Goal: Task Accomplishment & Management: Manage account settings

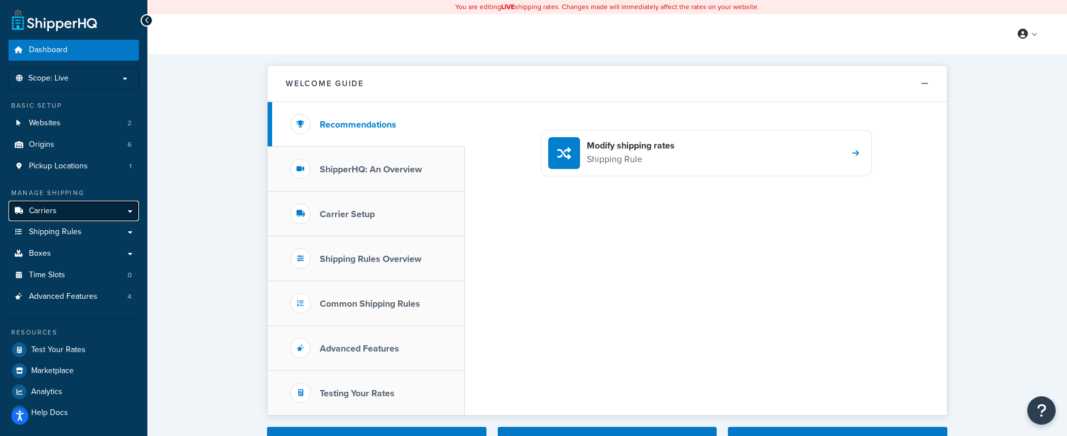
click at [60, 209] on link "Carriers" at bounding box center [74, 211] width 130 height 21
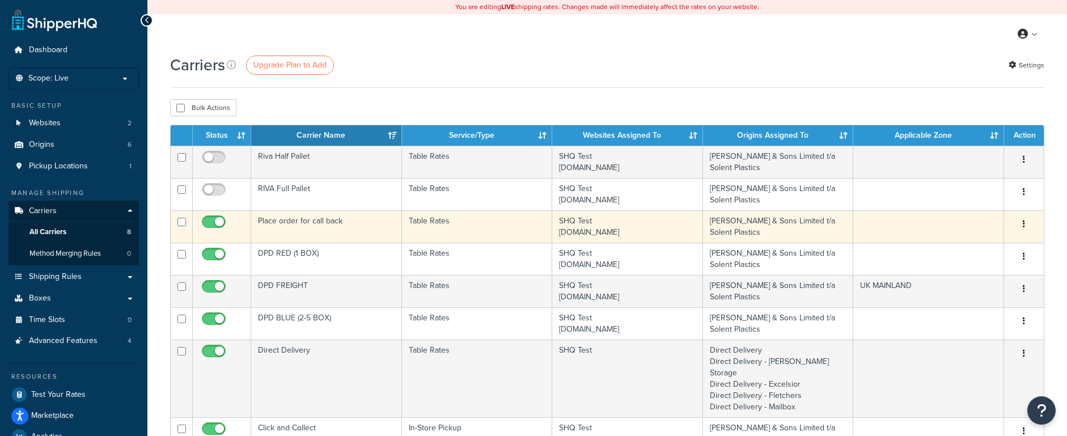
click at [336, 232] on td "Place order for call back" at bounding box center [326, 226] width 151 height 32
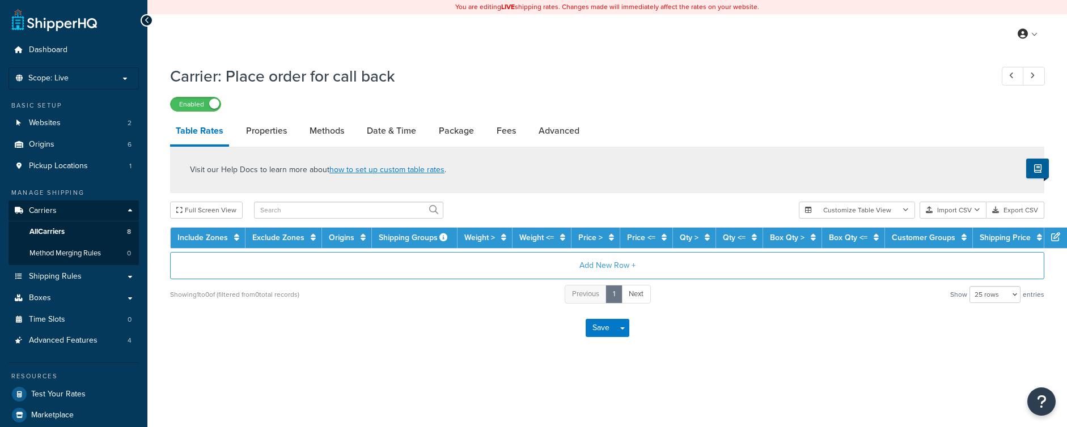
select select "25"
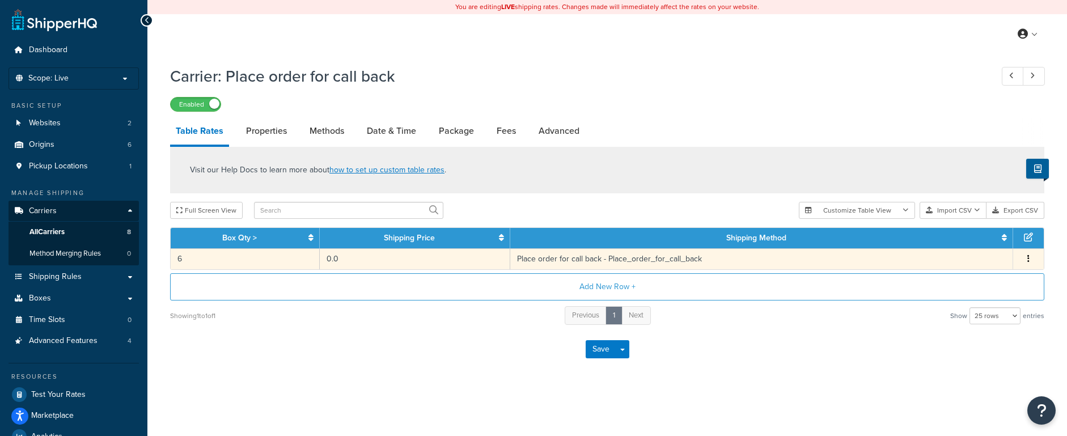
click at [550, 260] on td "Place order for call back - Place_order_for_call_back" at bounding box center [761, 258] width 503 height 21
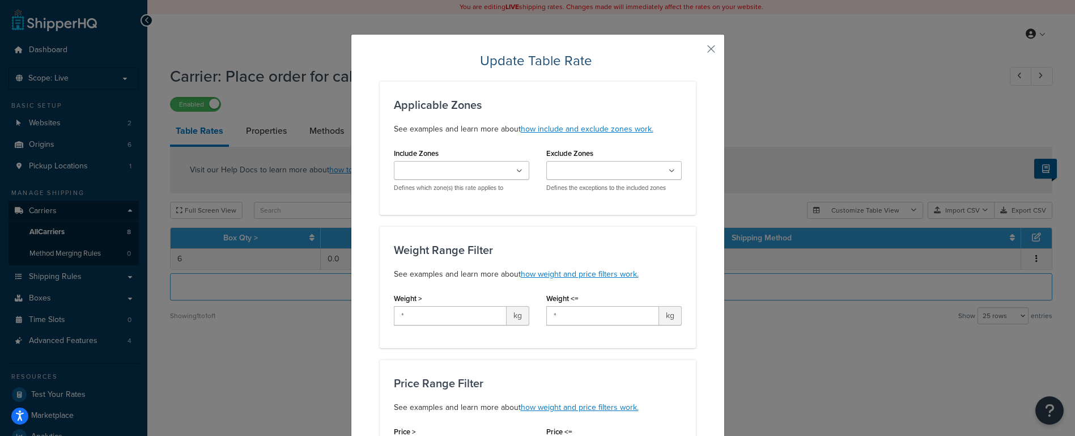
click at [696, 52] on button "button" at bounding box center [694, 53] width 3 height 3
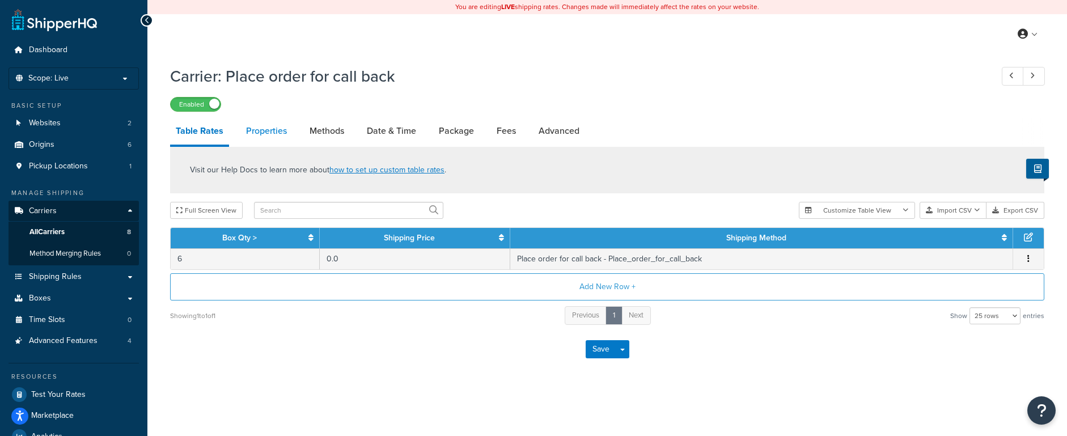
click at [264, 127] on link "Properties" at bounding box center [266, 130] width 52 height 27
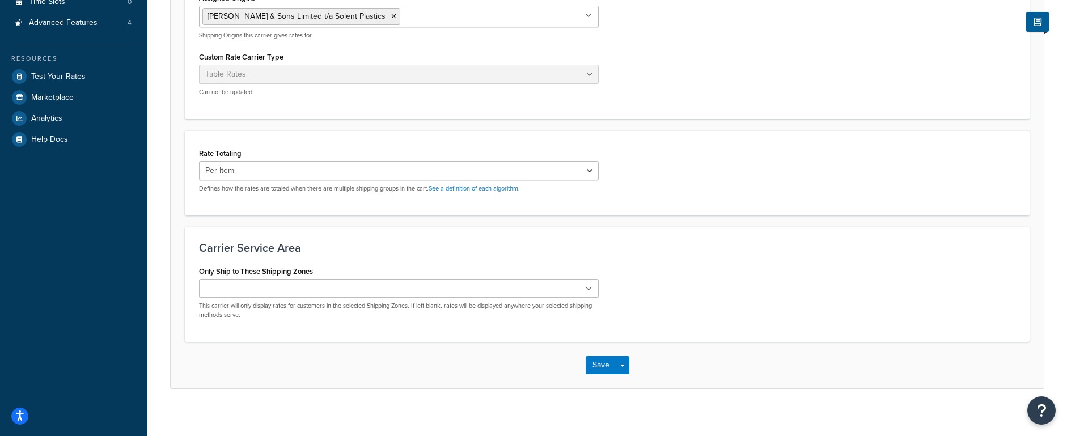
scroll to position [320, 0]
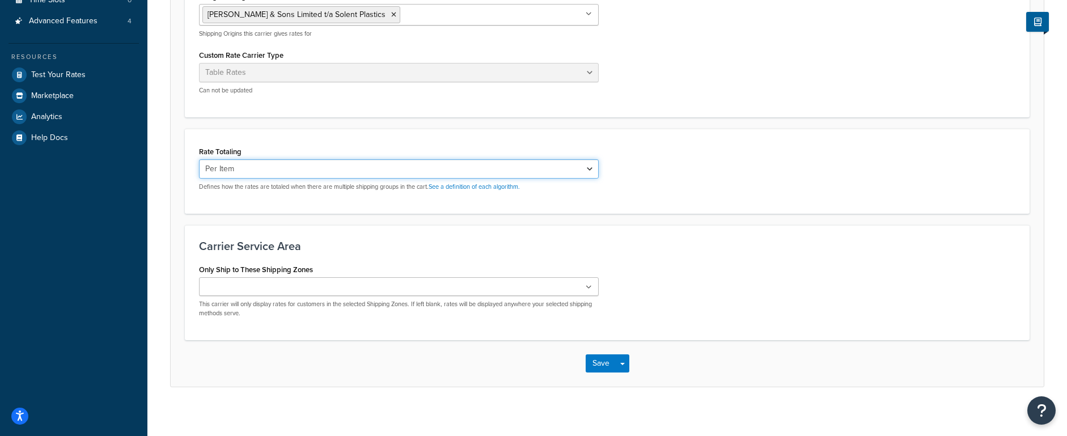
click at [282, 175] on select "Cumulative Highest Per Item Per SKU" at bounding box center [399, 168] width 400 height 19
select select "CUMULATIVE"
click at [199, 160] on select "Cumulative Highest Per Item Per SKU" at bounding box center [399, 168] width 400 height 19
click at [593, 364] on button "Save" at bounding box center [600, 363] width 31 height 18
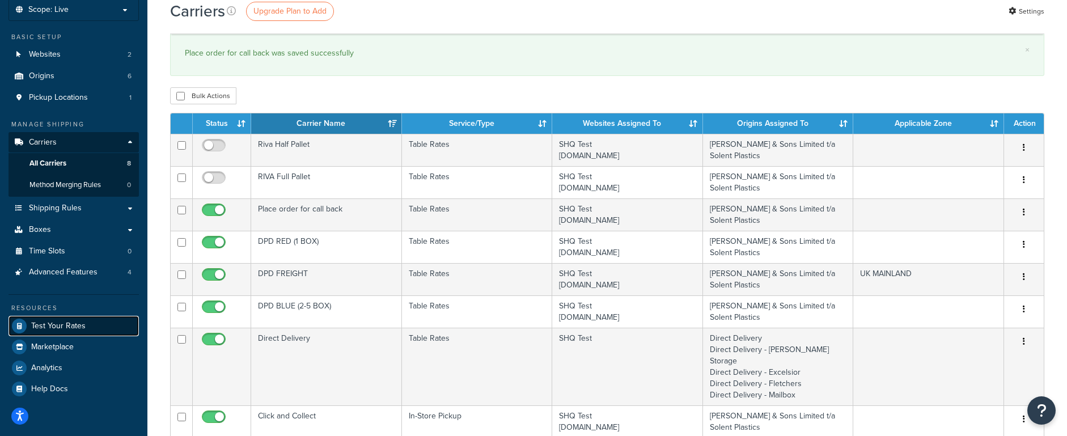
scroll to position [69, 0]
click at [54, 329] on span "Test Your Rates" at bounding box center [58, 326] width 54 height 10
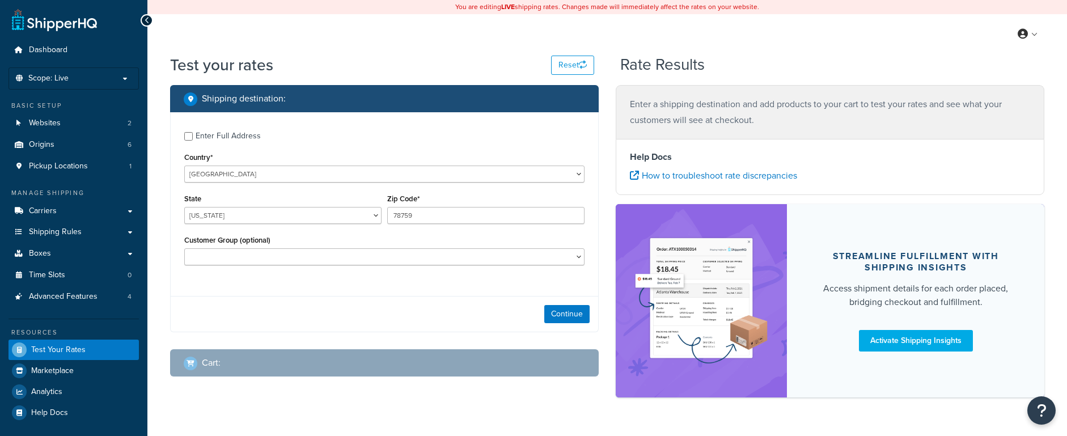
select select "TX"
click at [200, 180] on select "United States United Kingdom Afghanistan Åland Islands Albania Algeria American…" at bounding box center [384, 173] width 400 height 17
select select "GB"
click at [184, 166] on select "United States United Kingdom Afghanistan Åland Islands Albania Algeria American…" at bounding box center [384, 173] width 400 height 17
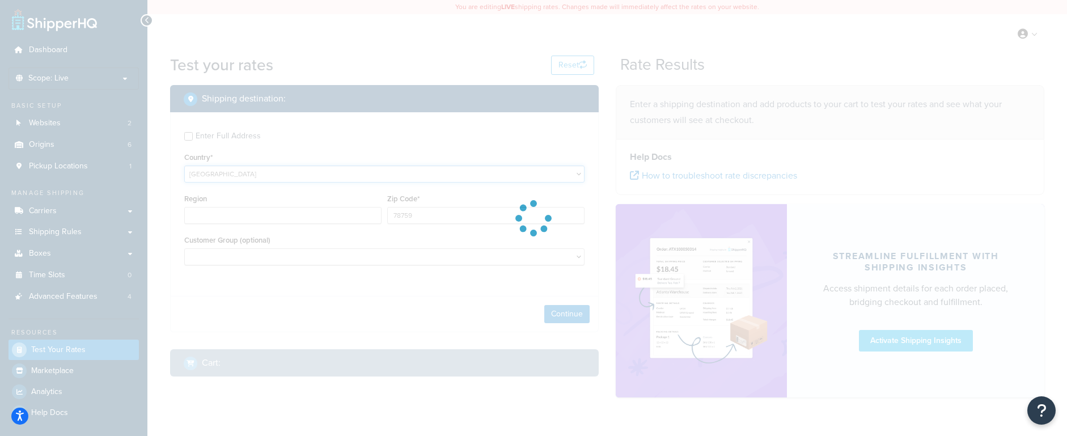
type input "TX"
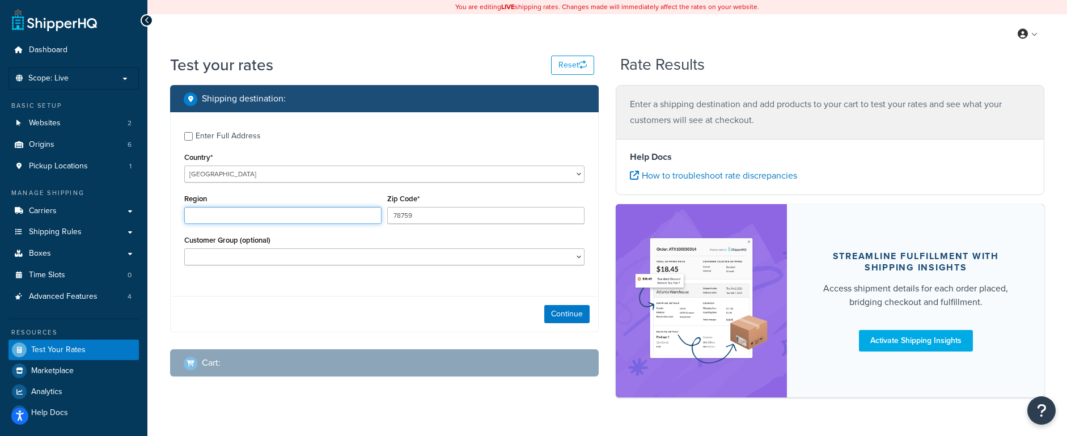
click at [234, 220] on input "Region" at bounding box center [282, 215] width 197 height 17
type input "Wales"
click at [482, 220] on input "78759" at bounding box center [485, 215] width 197 height 17
drag, startPoint x: 469, startPoint y: 220, endPoint x: 362, endPoint y: 207, distance: 107.8
click at [362, 207] on div "Region Wales Zip Code* 78759" at bounding box center [384, 211] width 406 height 41
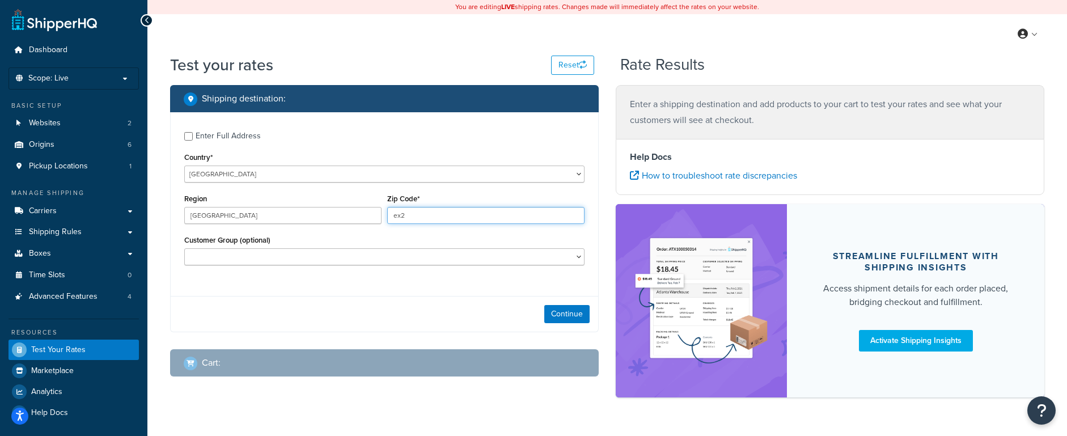
type input "EX27SA"
click at [569, 315] on button "Continue" at bounding box center [566, 314] width 45 height 18
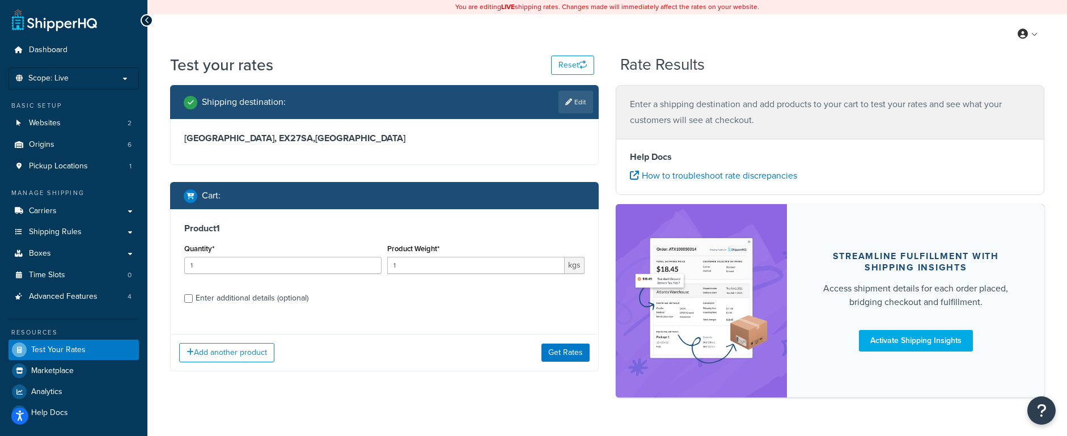
click at [241, 299] on div "Enter additional details (optional)" at bounding box center [252, 298] width 113 height 16
click at [193, 299] on input "Enter additional details (optional)" at bounding box center [188, 298] width 9 height 9
checkbox input "true"
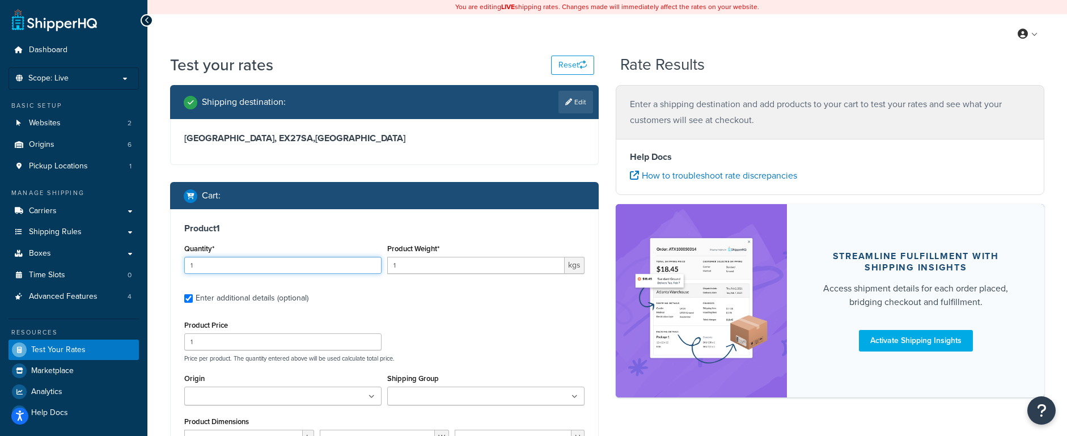
click at [228, 264] on input "1" at bounding box center [282, 265] width 197 height 17
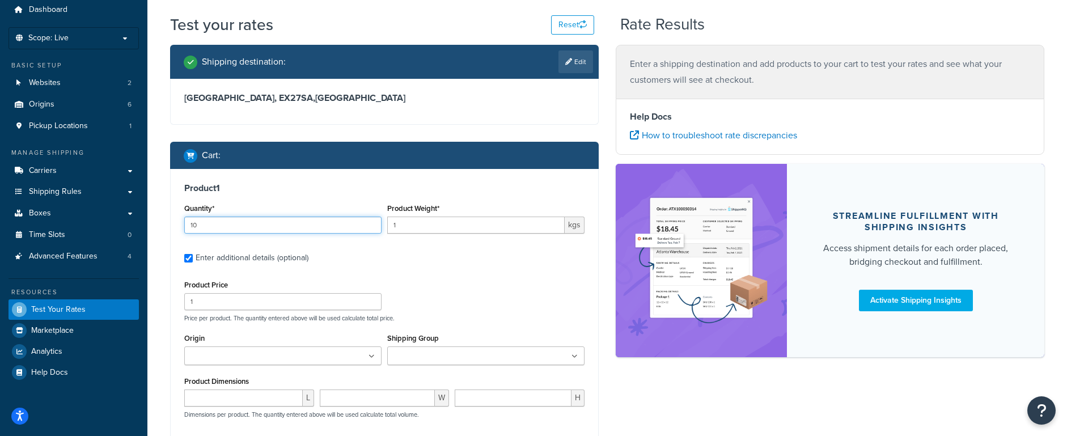
scroll to position [62, 0]
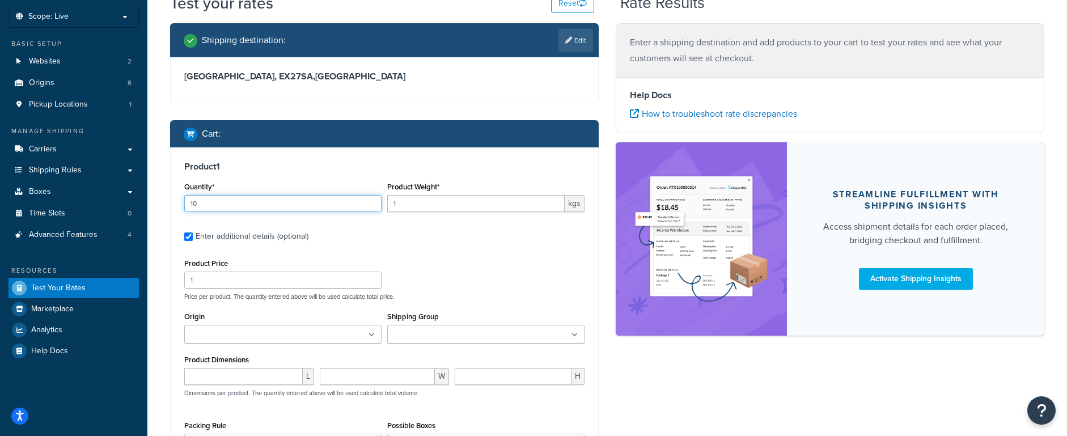
type input "10"
click at [217, 371] on input "number" at bounding box center [243, 376] width 118 height 17
type input "2000"
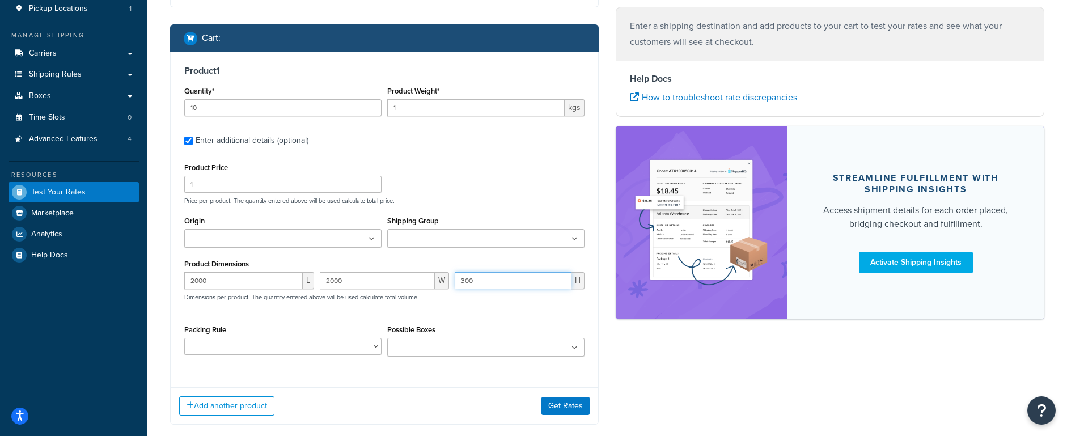
scroll to position [167, 0]
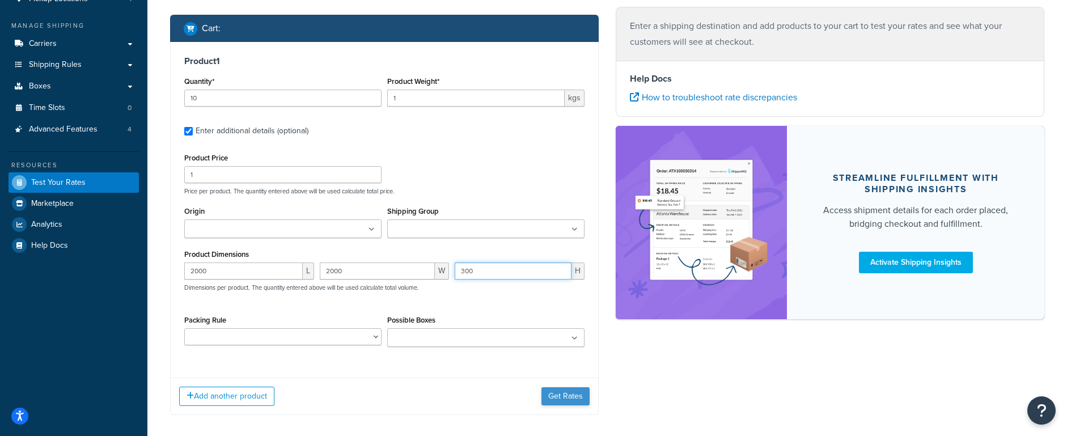
type input "300"
click at [566, 400] on button "Get Rates" at bounding box center [565, 396] width 48 height 18
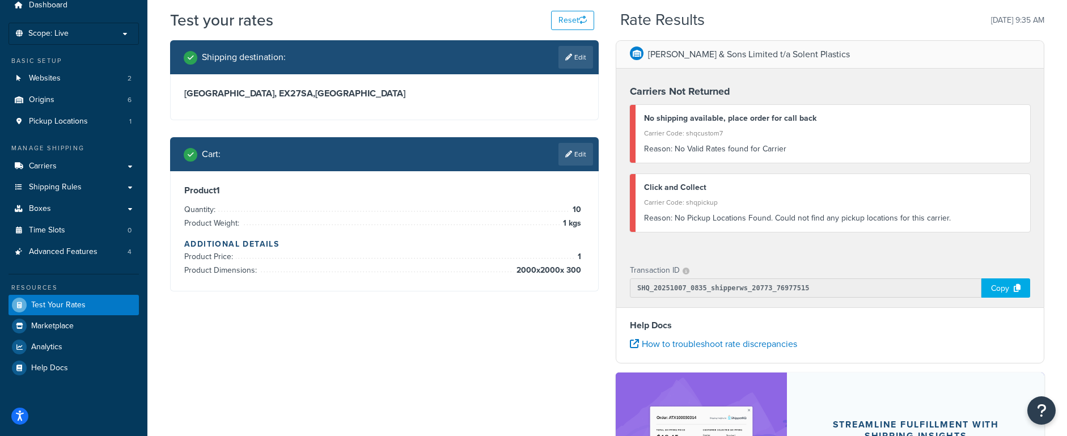
scroll to position [44, 0]
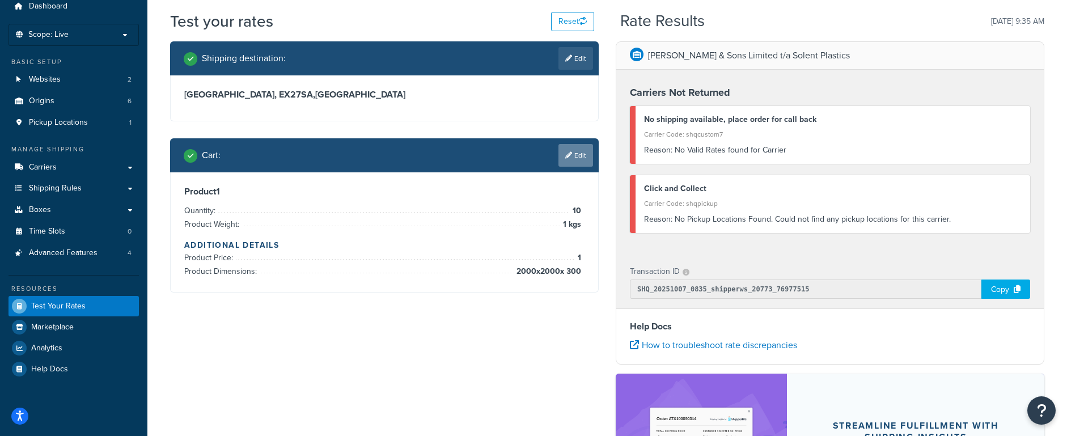
click at [572, 156] on link "Edit" at bounding box center [575, 155] width 35 height 23
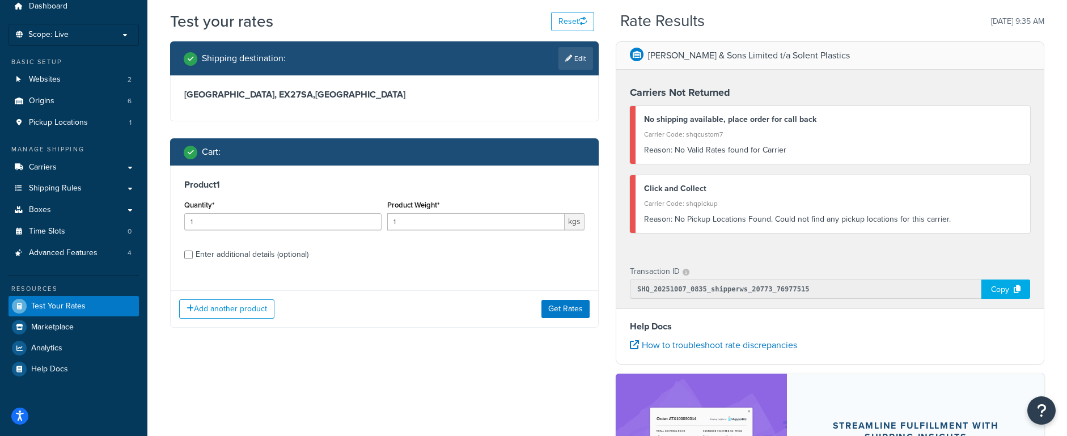
click at [270, 257] on div "Enter additional details (optional)" at bounding box center [252, 255] width 113 height 16
click at [193, 257] on input "Enter additional details (optional)" at bounding box center [188, 255] width 9 height 9
checkbox input "true"
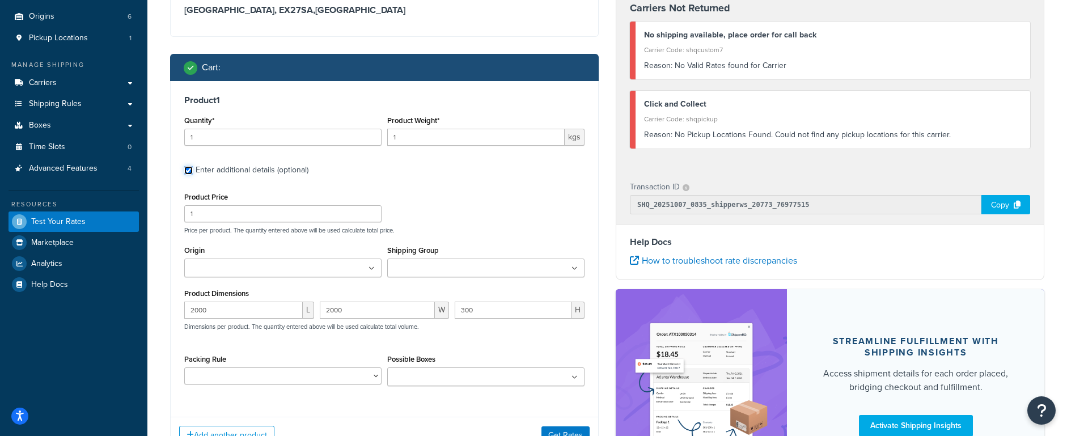
scroll to position [130, 0]
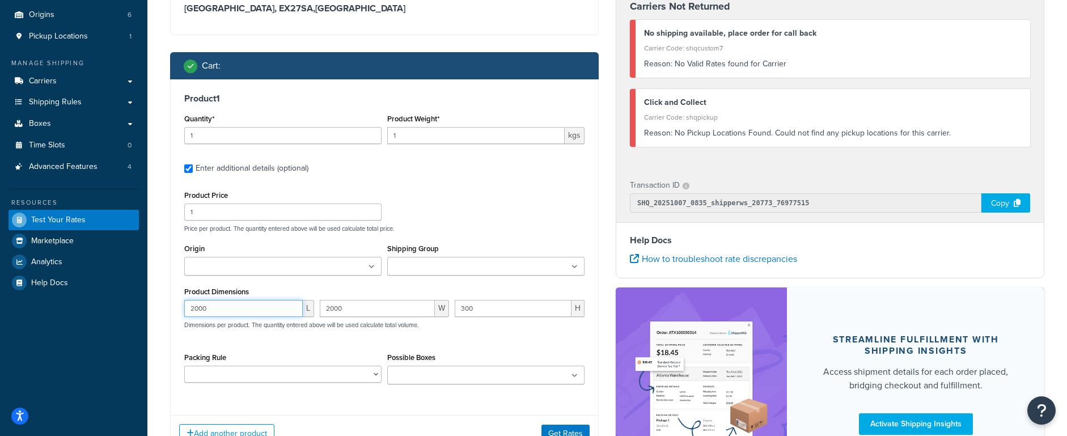
drag, startPoint x: 208, startPoint y: 309, endPoint x: 162, endPoint y: 311, distance: 45.9
click at [162, 311] on div "Shipping destination : Edit Wales, EX27SA , United Kingdom Cart : Product 1 Qua…" at bounding box center [384, 212] width 445 height 514
drag, startPoint x: 458, startPoint y: 308, endPoint x: 511, endPoint y: 319, distance: 54.2
click at [511, 319] on div "300 H" at bounding box center [519, 313] width 135 height 26
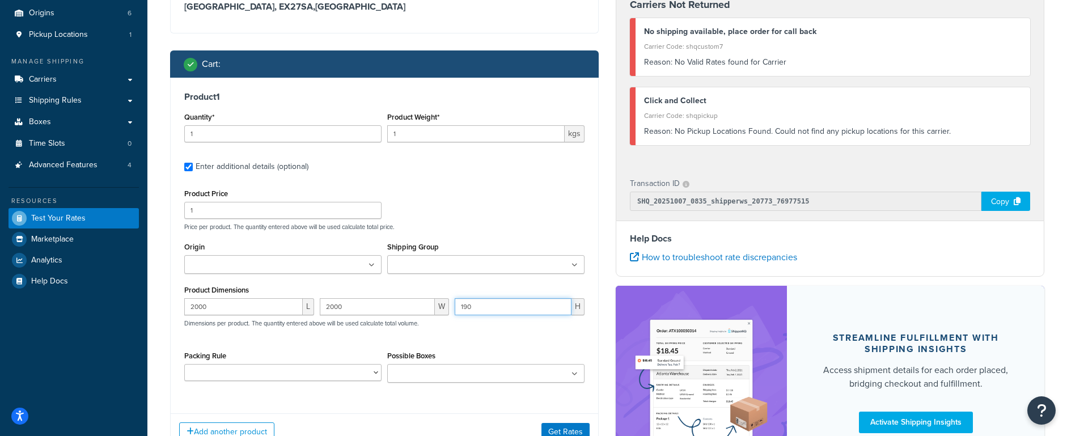
type input "190"
drag, startPoint x: 253, startPoint y: 305, endPoint x: 181, endPoint y: 300, distance: 72.2
click at [181, 300] on div "2000 L" at bounding box center [248, 311] width 135 height 26
type input "300"
type input "200"
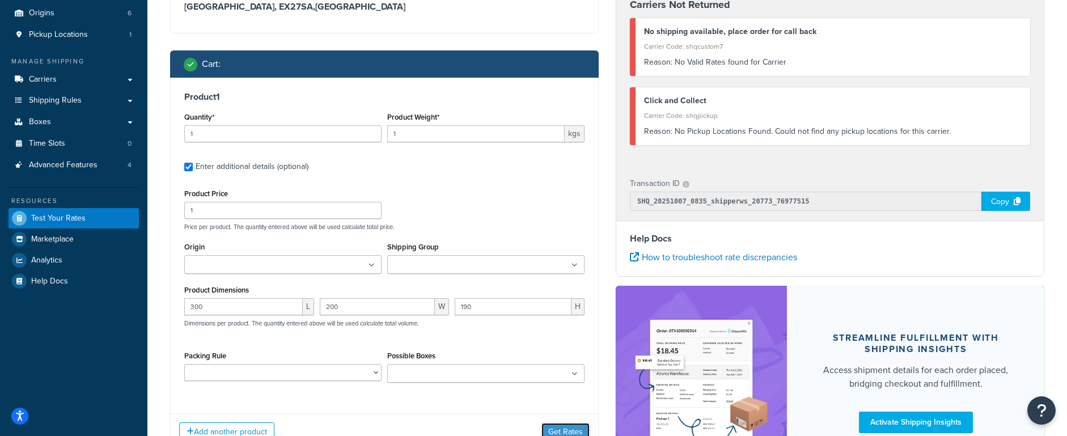
click at [564, 431] on button "Get Rates" at bounding box center [565, 432] width 48 height 18
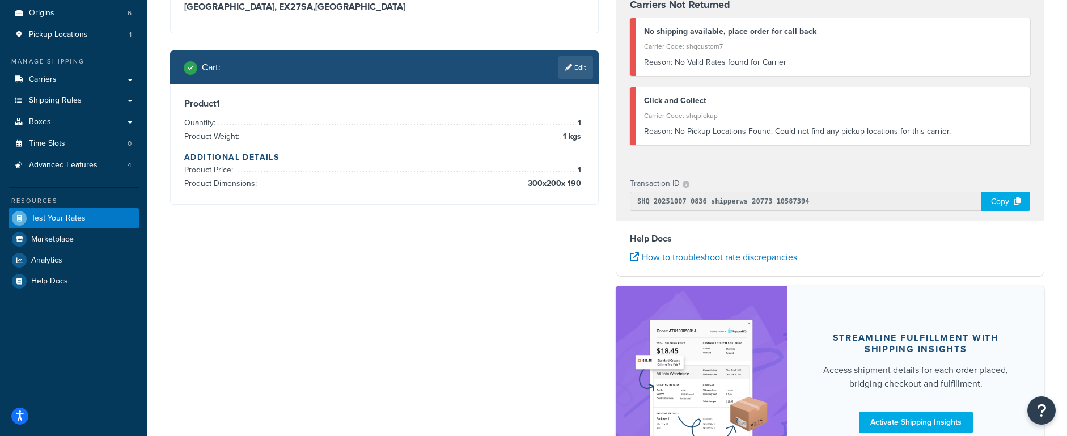
scroll to position [0, 0]
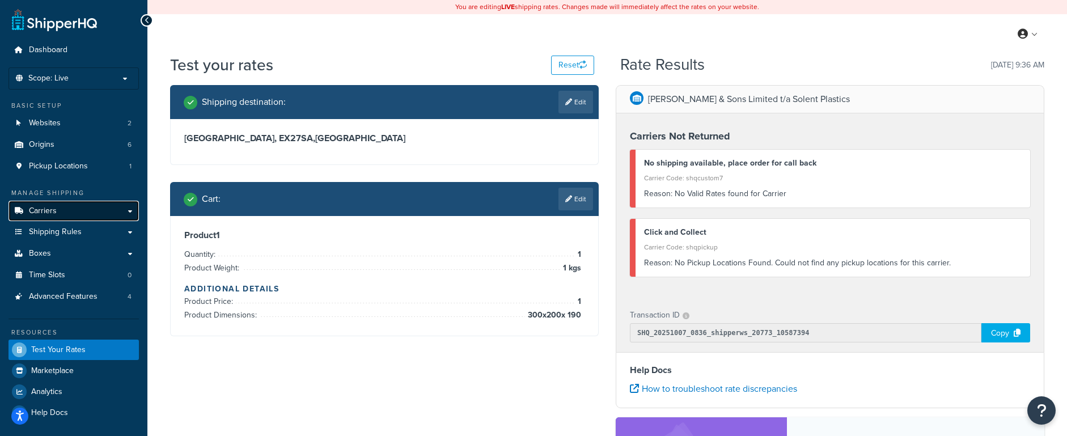
click at [46, 210] on span "Carriers" at bounding box center [43, 211] width 28 height 10
click at [574, 197] on link "Edit" at bounding box center [575, 199] width 35 height 23
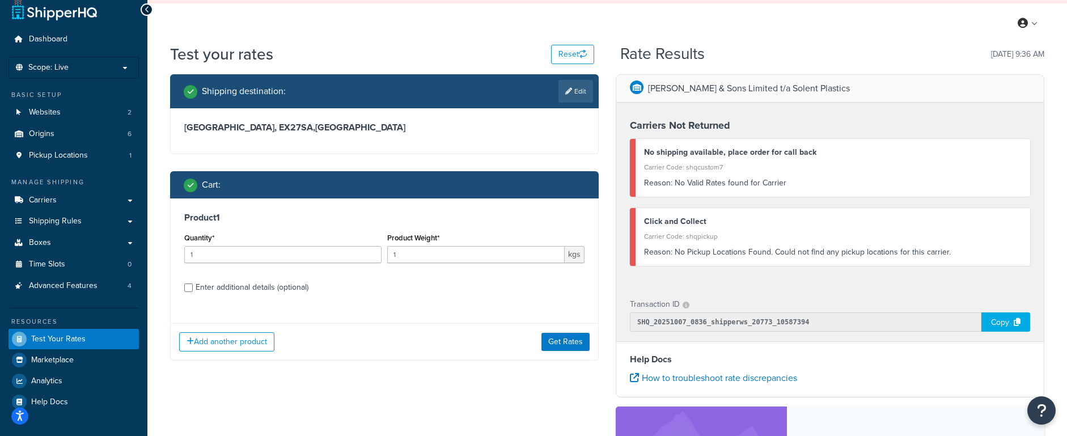
scroll to position [18, 0]
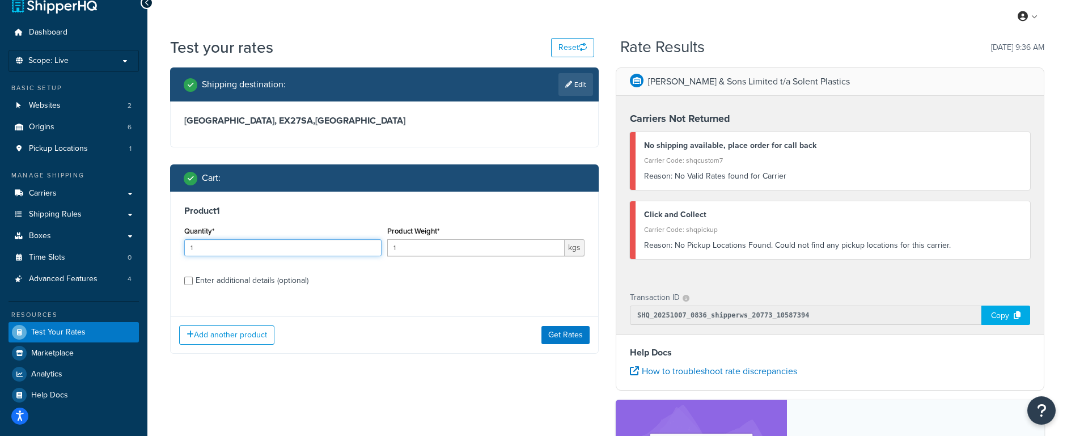
click at [220, 251] on input "1" at bounding box center [282, 247] width 197 height 17
drag, startPoint x: 225, startPoint y: 248, endPoint x: 178, endPoint y: 245, distance: 47.2
click at [179, 245] on div "Product 1 Quantity* 1 Product Weight* 1 kgs Enter additional details (optional)" at bounding box center [384, 250] width 427 height 116
click at [439, 252] on input "1" at bounding box center [475, 247] width 177 height 17
type input "30"
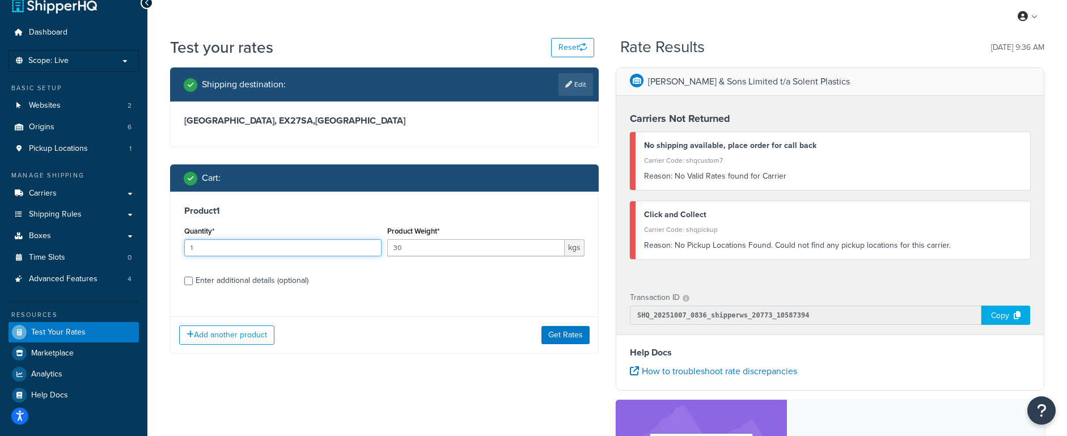
click at [223, 245] on input "1" at bounding box center [282, 247] width 197 height 17
drag, startPoint x: 168, startPoint y: 244, endPoint x: 160, endPoint y: 243, distance: 8.0
click at [160, 243] on div "Test your rates Reset Rate Results 07/10/2025, 9:36 AM Shipping destination : E…" at bounding box center [606, 334] width 919 height 596
type input "2"
click at [555, 336] on button "Get Rates" at bounding box center [565, 335] width 48 height 18
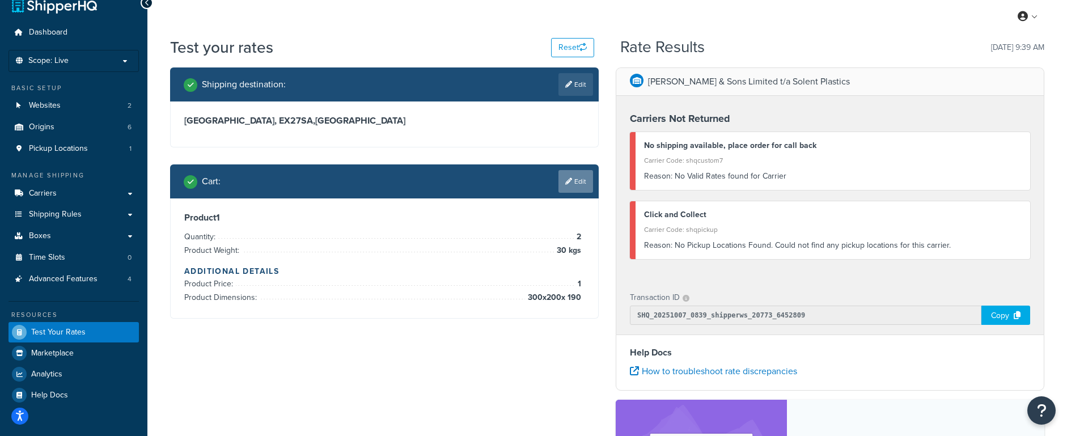
click at [574, 179] on link "Edit" at bounding box center [575, 181] width 35 height 23
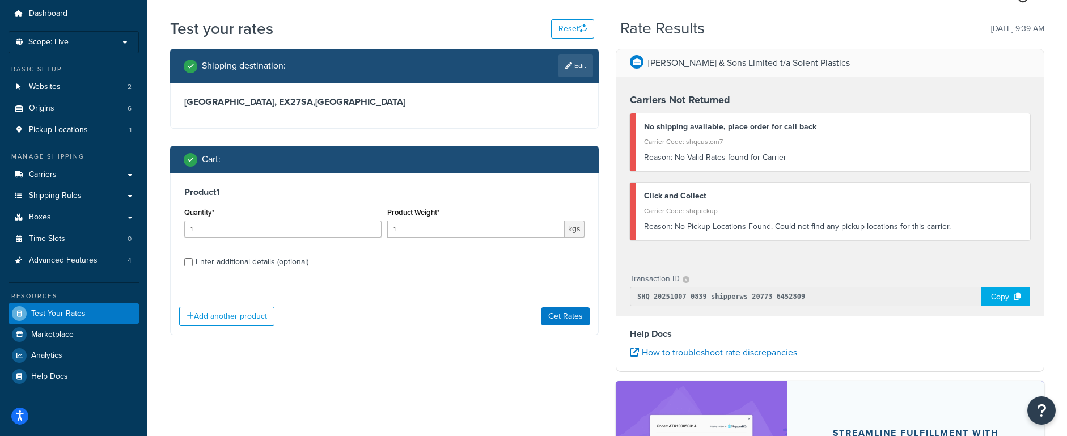
click at [227, 240] on div "Quantity* 1" at bounding box center [282, 225] width 203 height 41
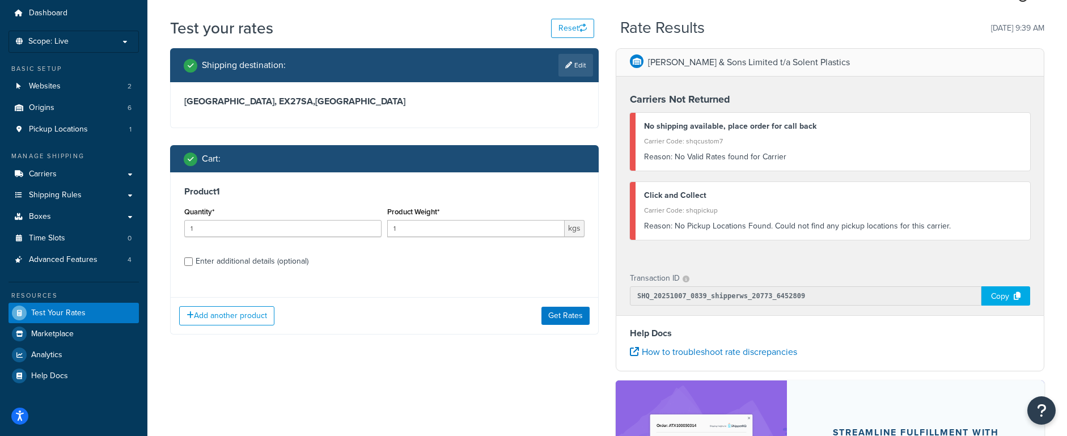
click at [243, 260] on div "Enter additional details (optional)" at bounding box center [252, 261] width 113 height 16
click at [193, 260] on input "Enter additional details (optional)" at bounding box center [188, 261] width 9 height 9
checkbox input "true"
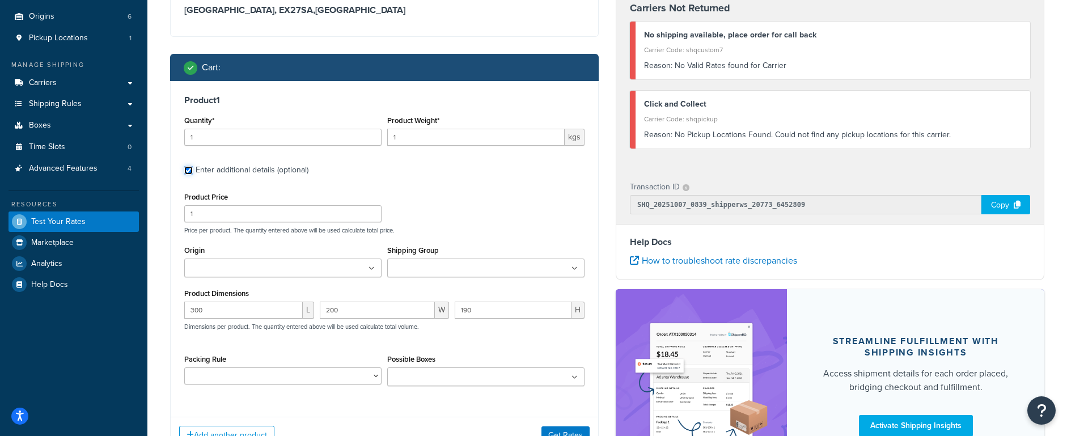
scroll to position [130, 0]
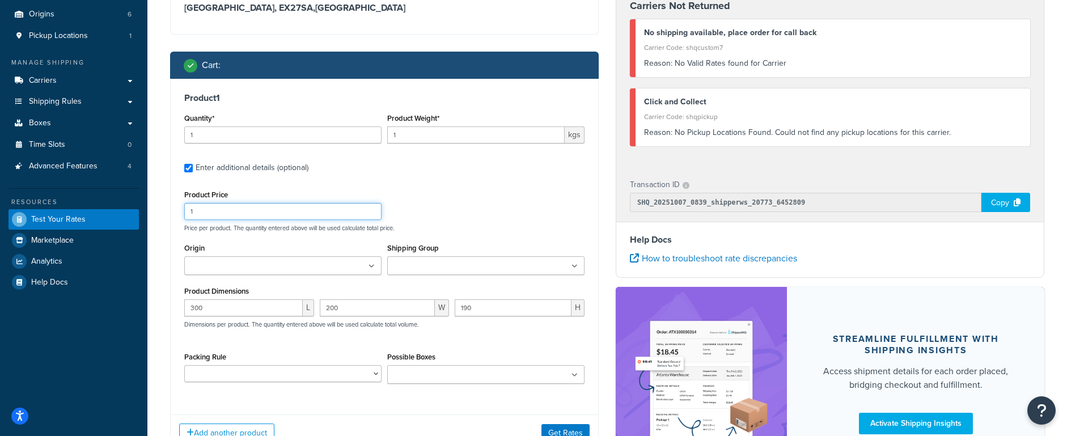
click at [206, 204] on input "1" at bounding box center [282, 211] width 197 height 17
click at [202, 210] on input "1" at bounding box center [282, 211] width 197 height 17
type input "10"
click at [563, 431] on button "Get Rates" at bounding box center [565, 433] width 48 height 18
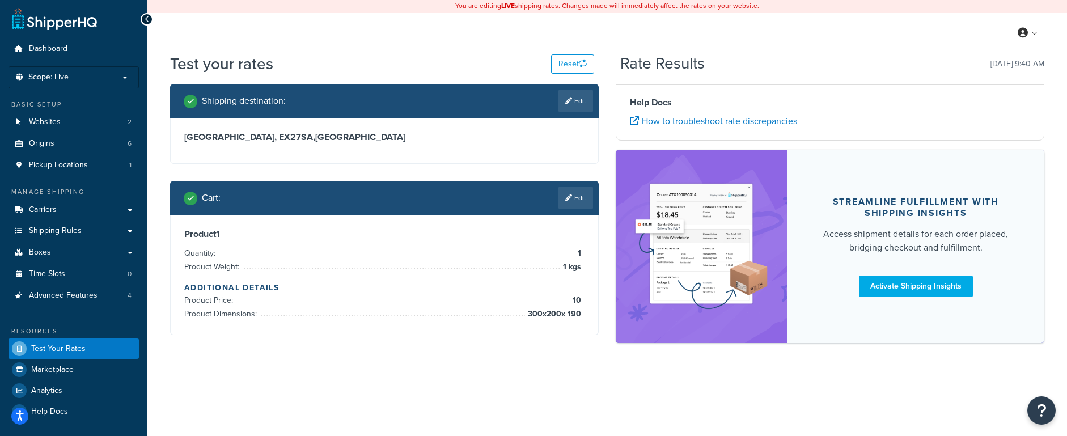
scroll to position [0, 0]
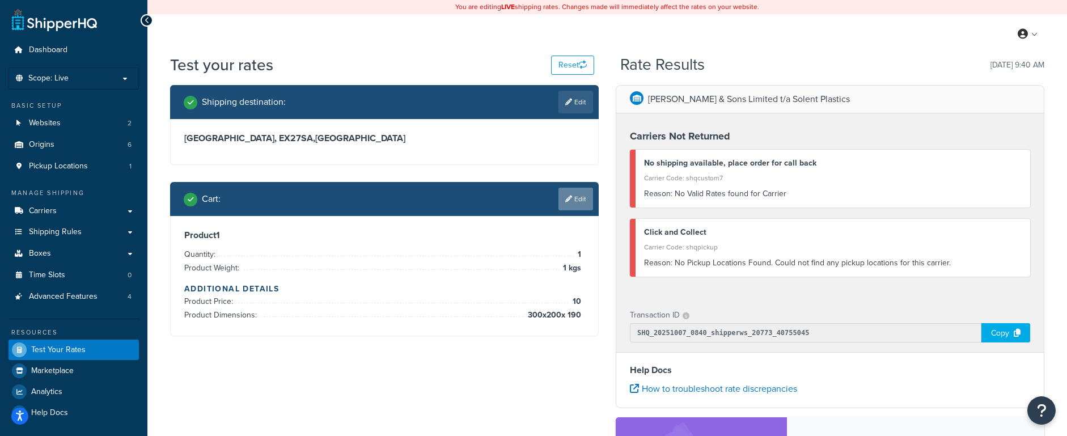
click at [575, 205] on link "Edit" at bounding box center [575, 199] width 35 height 23
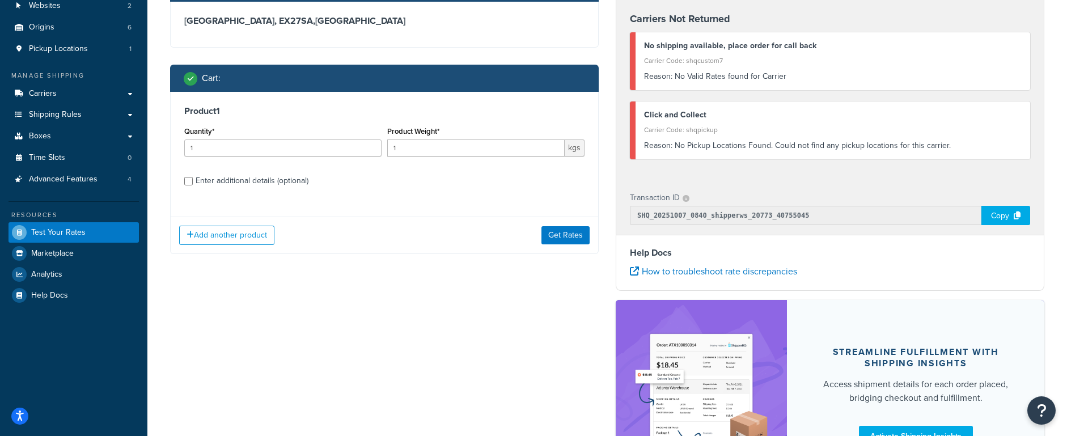
scroll to position [139, 0]
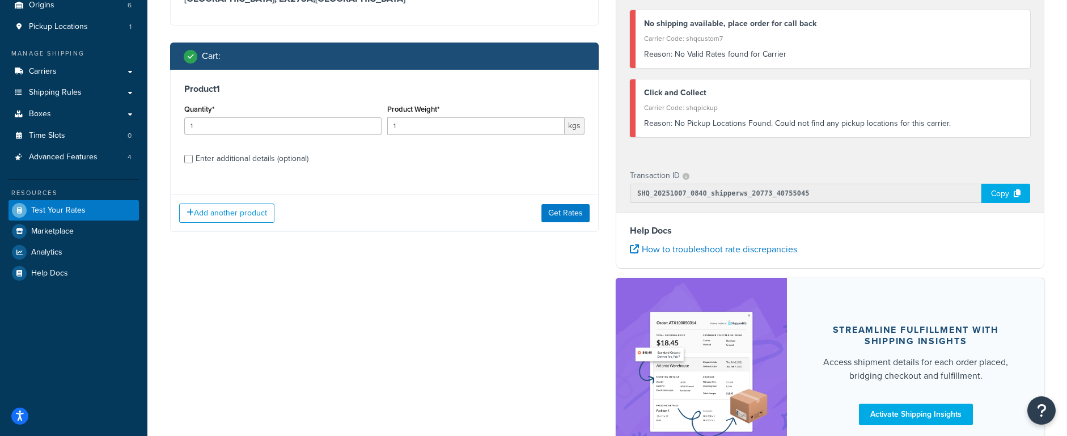
click at [218, 154] on div "Enter additional details (optional)" at bounding box center [252, 159] width 113 height 16
click at [193, 155] on input "Enter additional details (optional)" at bounding box center [188, 159] width 9 height 9
checkbox input "true"
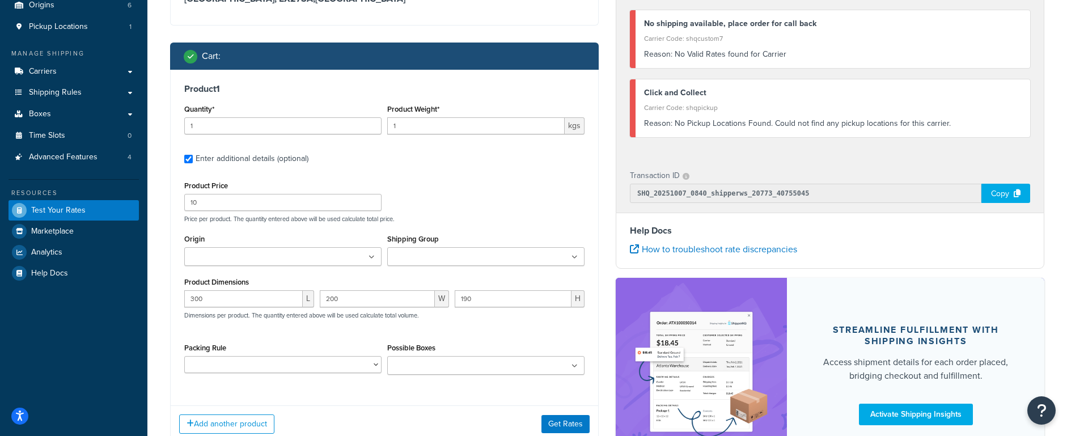
click at [427, 371] on input "Possible Boxes" at bounding box center [440, 366] width 100 height 12
click at [354, 330] on div "300 L 200 W 190 H Dimensions per product. The quantity entered above will be us…" at bounding box center [384, 310] width 406 height 41
click at [238, 211] on input "10" at bounding box center [282, 202] width 197 height 17
type input "140"
click at [570, 423] on button "Get Rates" at bounding box center [565, 424] width 48 height 18
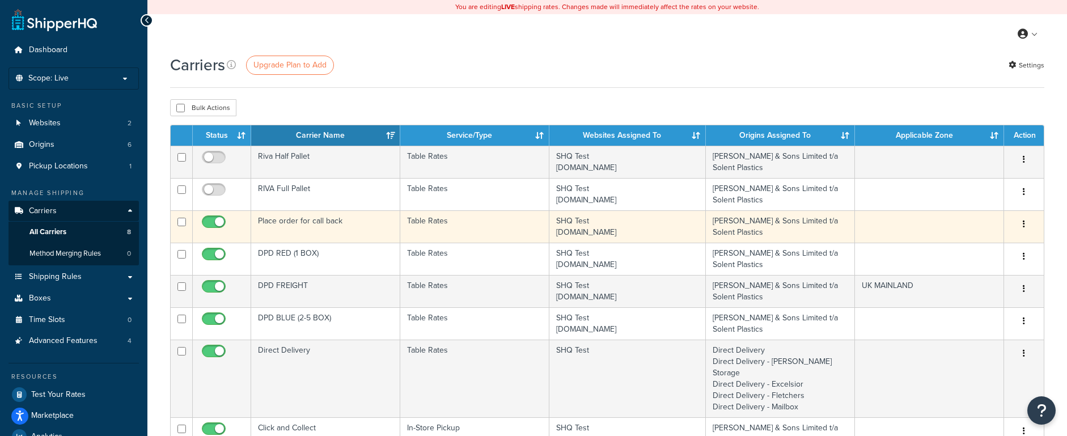
click at [296, 223] on td "Place order for call back" at bounding box center [325, 226] width 149 height 32
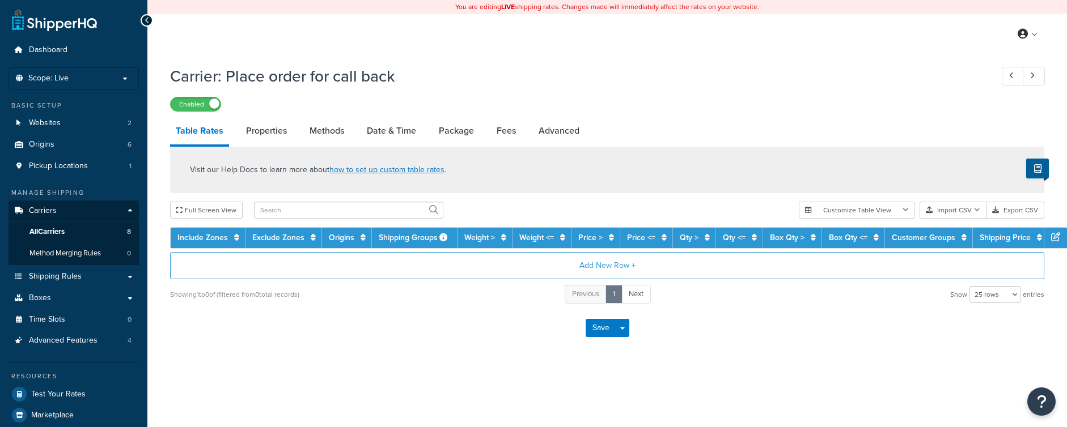
select select "25"
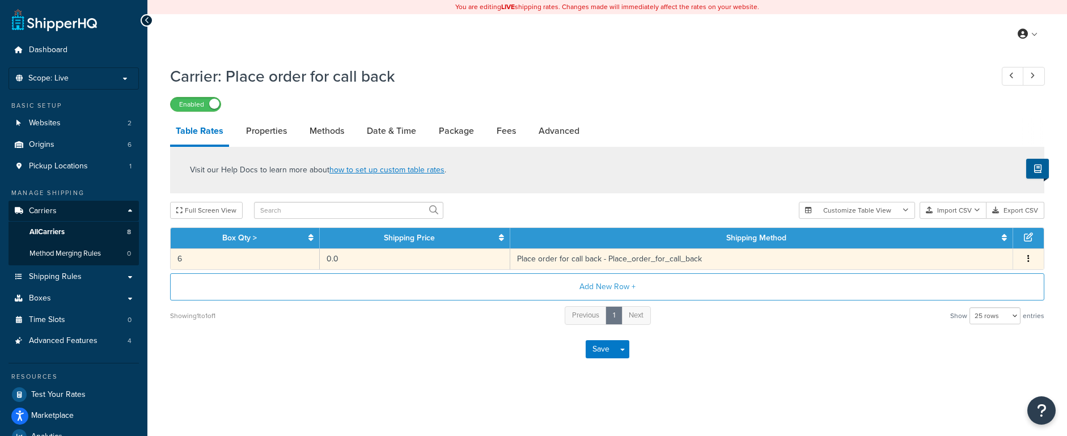
click at [453, 261] on td "0.0" at bounding box center [415, 258] width 190 height 21
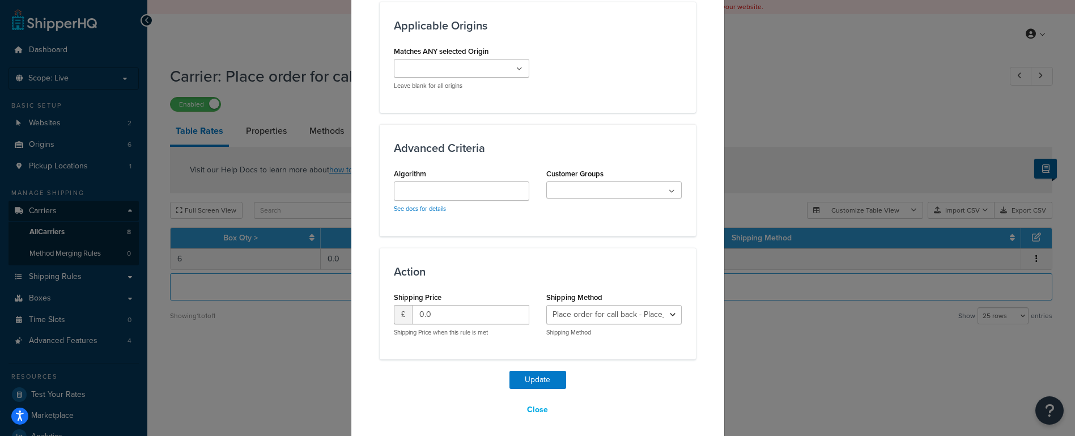
scroll to position [842, 0]
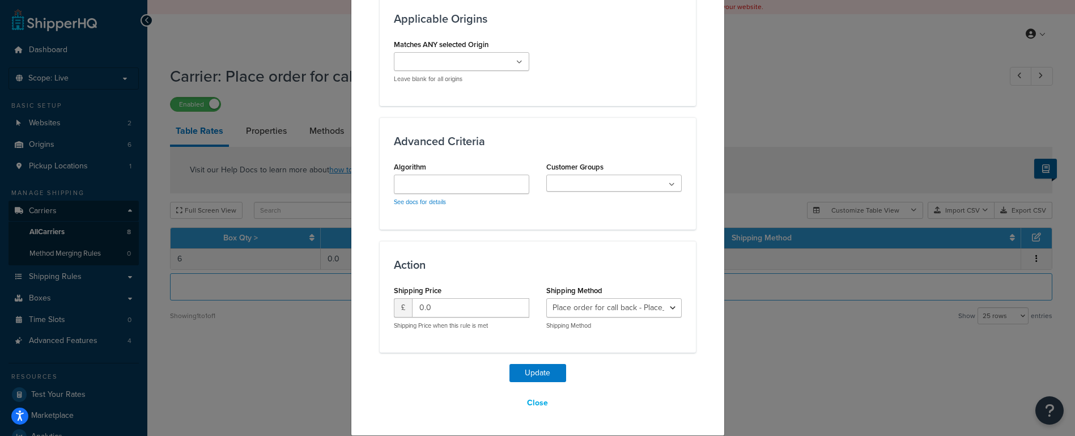
click at [746, 119] on div "Update Table Rate Applicable Zones See examples and learn more about how includ…" at bounding box center [537, 218] width 1075 height 436
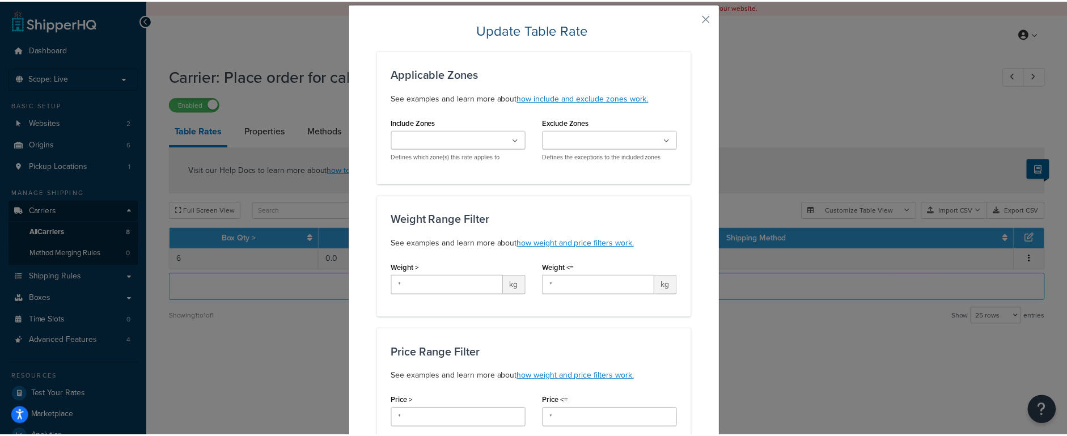
scroll to position [0, 0]
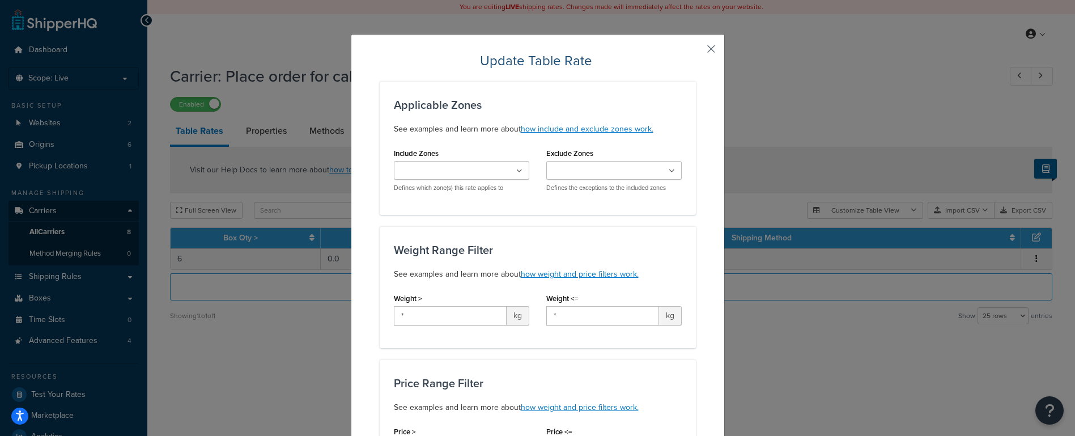
click at [696, 52] on button "button" at bounding box center [694, 53] width 3 height 3
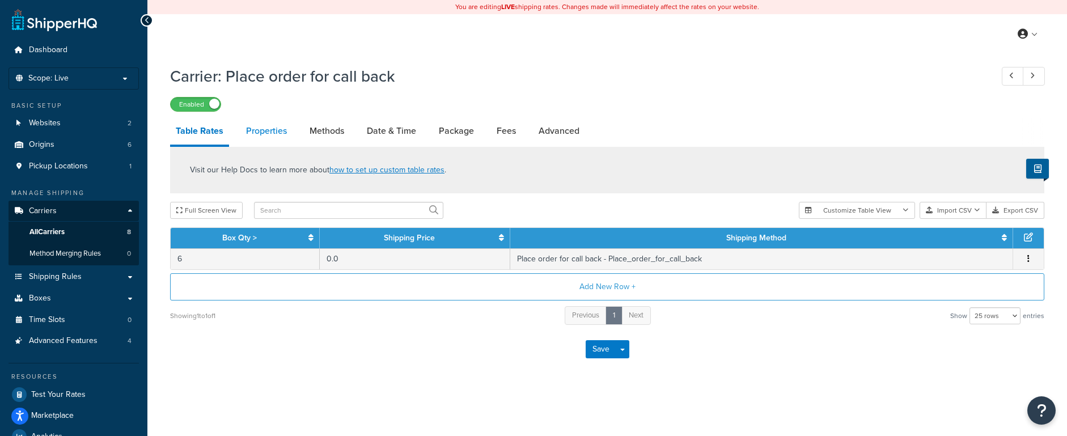
click at [262, 132] on link "Properties" at bounding box center [266, 130] width 52 height 27
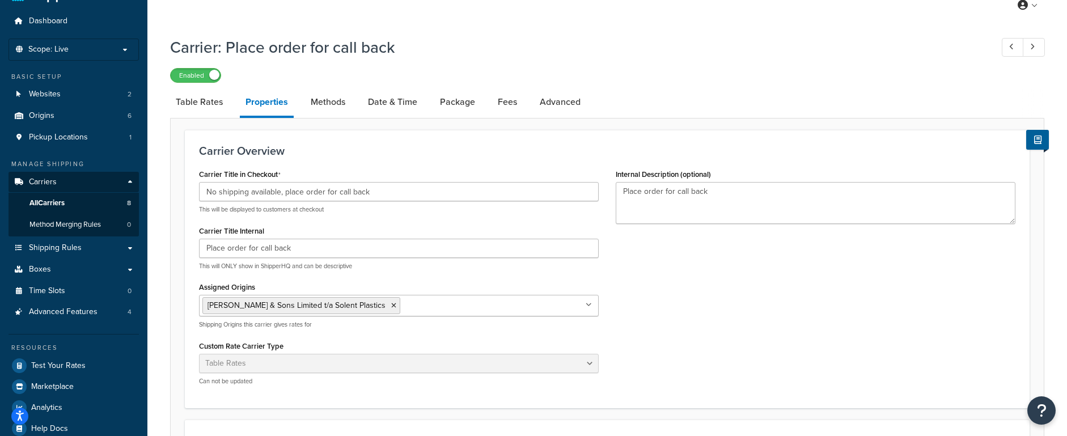
scroll to position [26, 0]
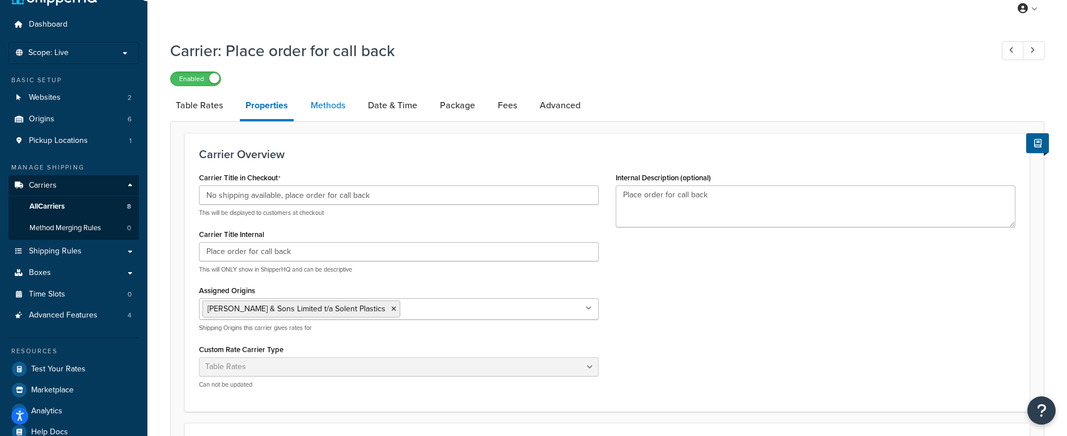
click at [328, 116] on link "Methods" at bounding box center [328, 105] width 46 height 27
select select "25"
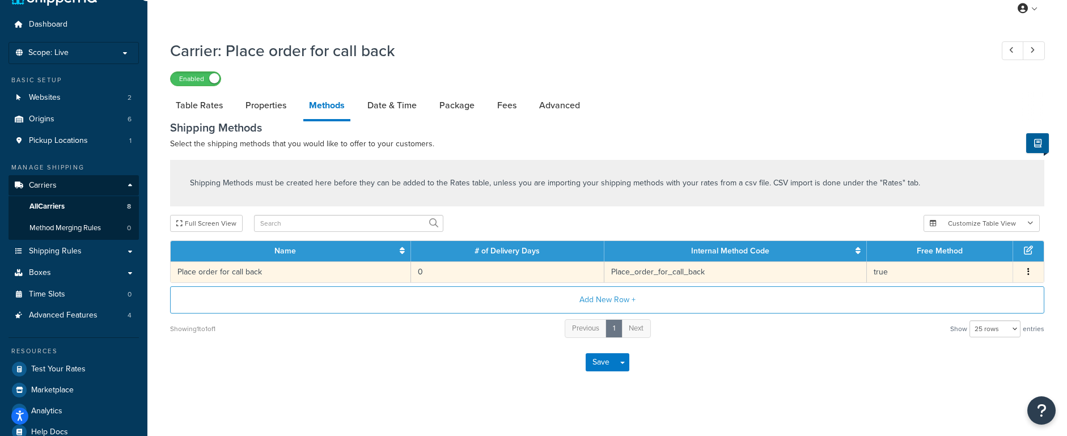
click at [898, 274] on td "true" at bounding box center [940, 271] width 146 height 21
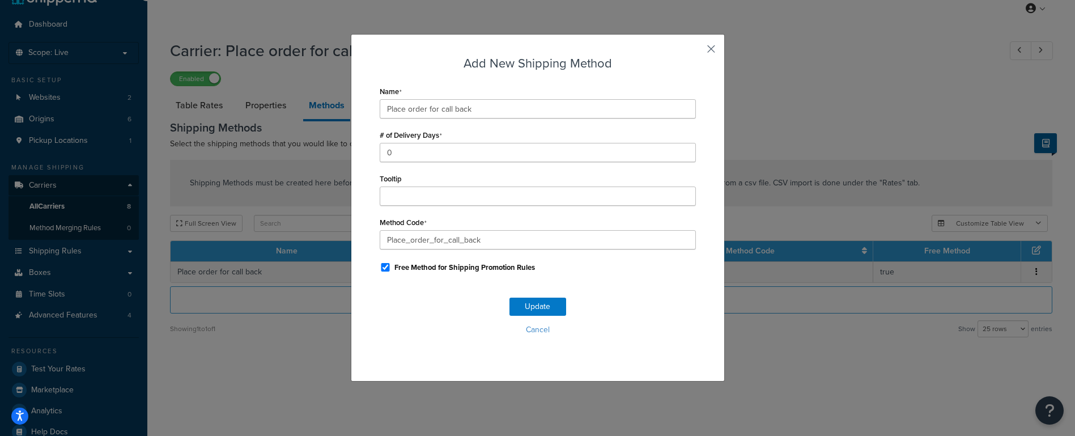
click at [696, 52] on button "button" at bounding box center [694, 53] width 3 height 3
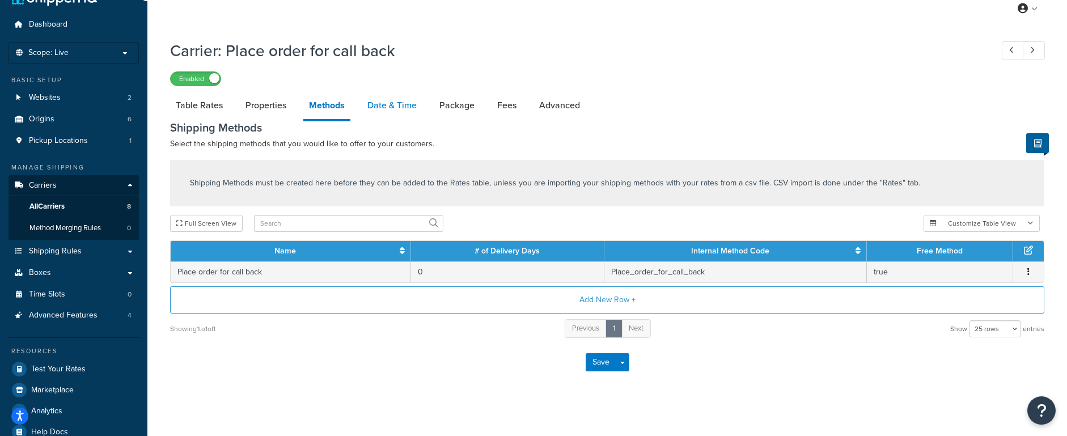
click at [398, 109] on link "Date & Time" at bounding box center [392, 105] width 61 height 27
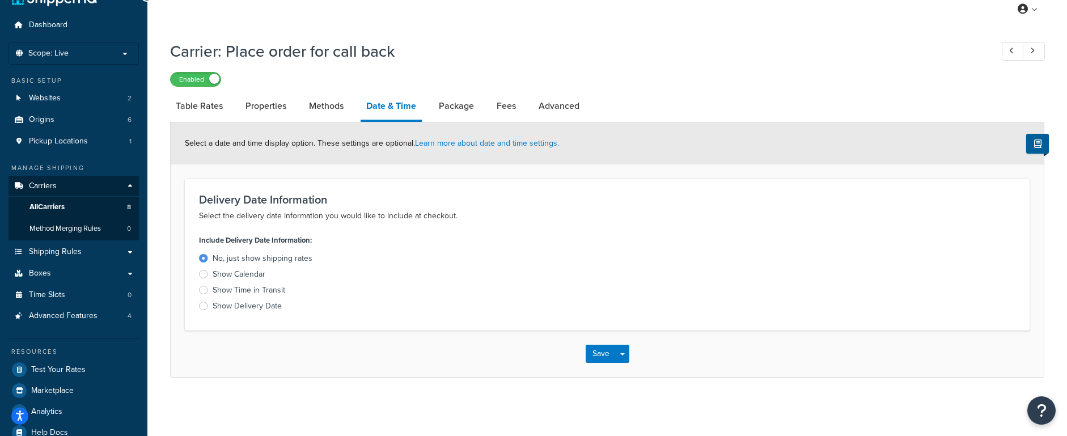
scroll to position [26, 0]
click at [463, 109] on link "Package" at bounding box center [456, 104] width 46 height 27
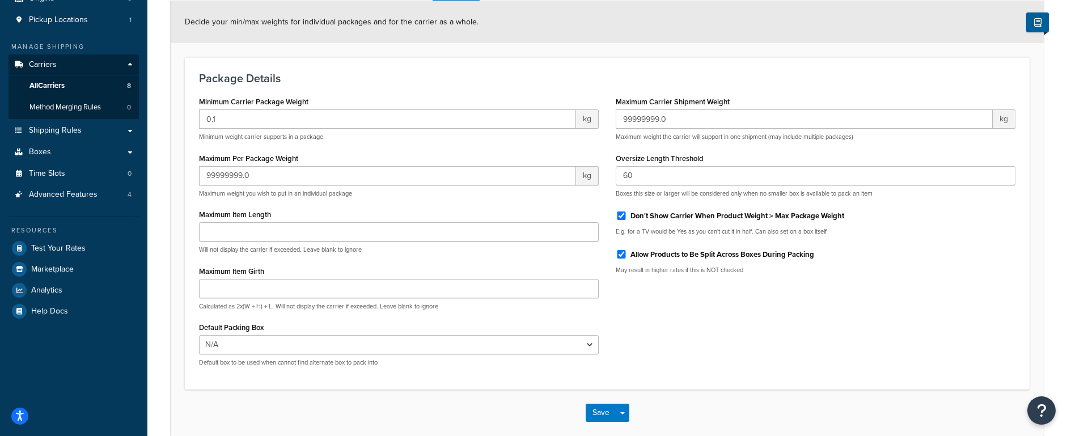
scroll to position [143, 0]
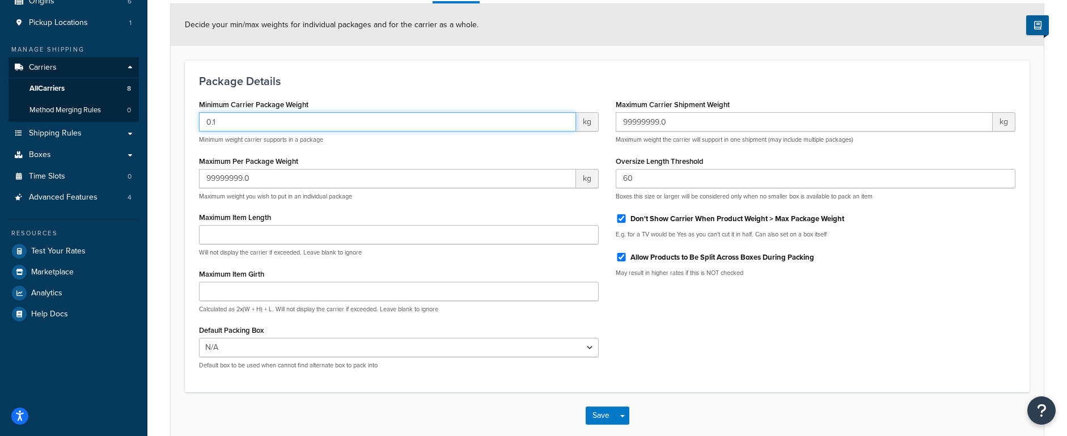
drag, startPoint x: 203, startPoint y: 122, endPoint x: 185, endPoint y: 120, distance: 18.2
click at [185, 120] on div "Package Details Minimum Carrier Package Weight 0.1 kg Minimum weight carrier su…" at bounding box center [607, 226] width 844 height 332
type input "80"
click at [378, 90] on div "Package Details Minimum Carrier Package Weight 80 kg Minimum weight carrier sup…" at bounding box center [607, 226] width 844 height 332
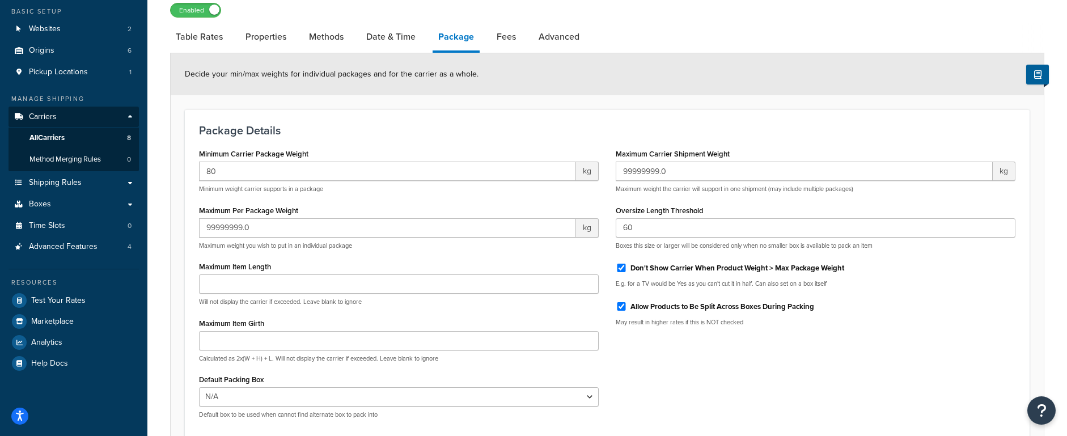
scroll to position [55, 0]
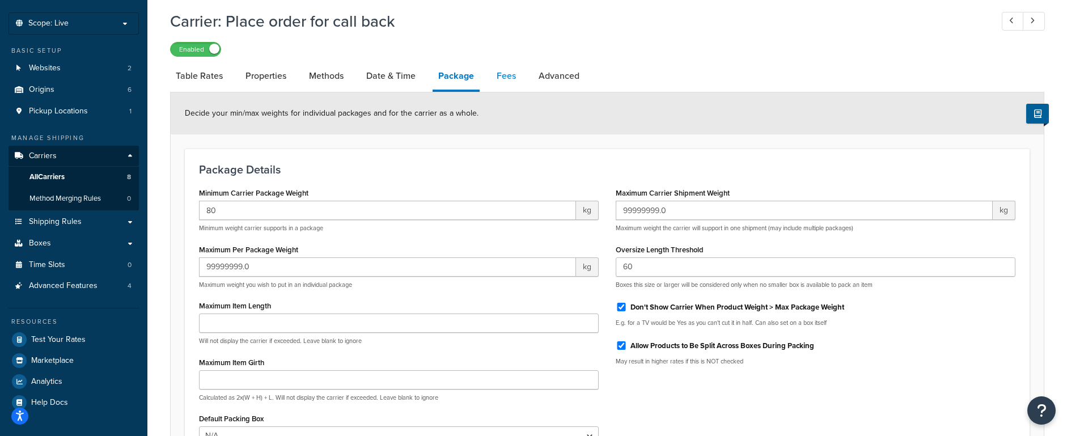
click at [516, 78] on link "Fees" at bounding box center [506, 75] width 31 height 27
select select "AFTER"
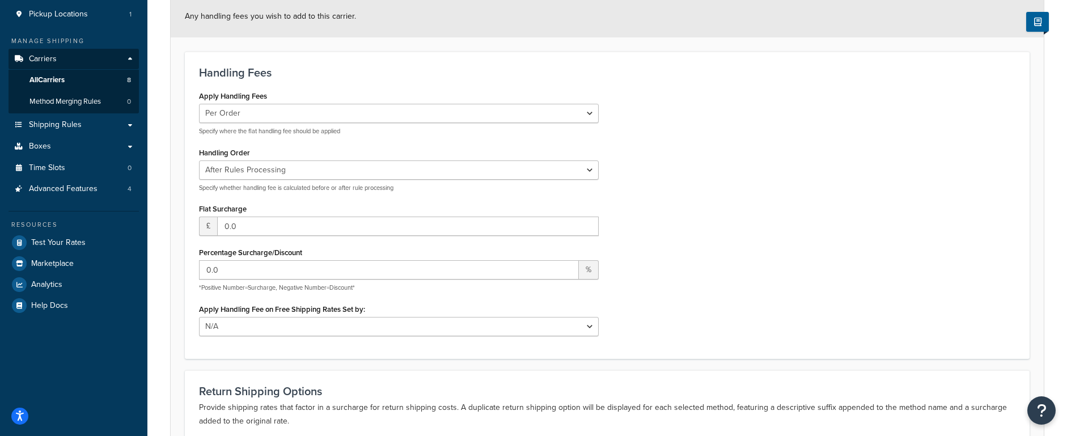
scroll to position [146, 0]
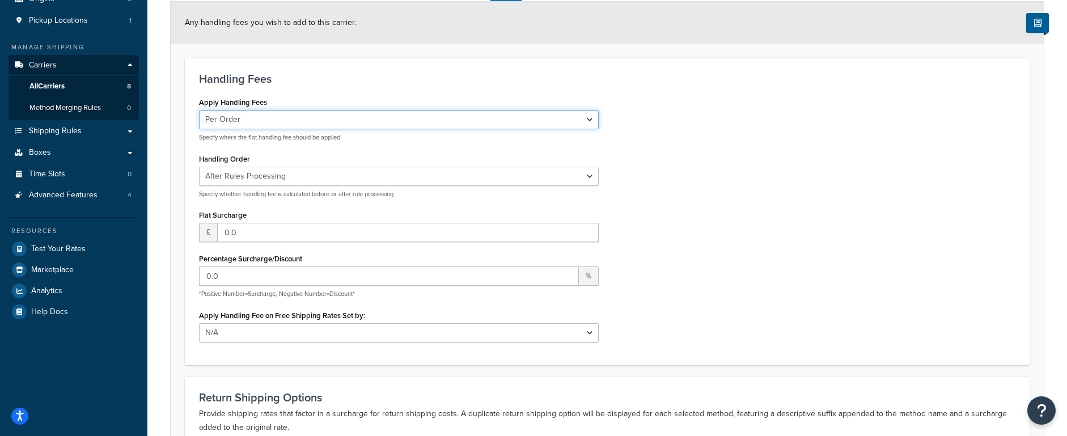
click at [234, 122] on select "Per Order Per Item Per Package" at bounding box center [399, 119] width 400 height 19
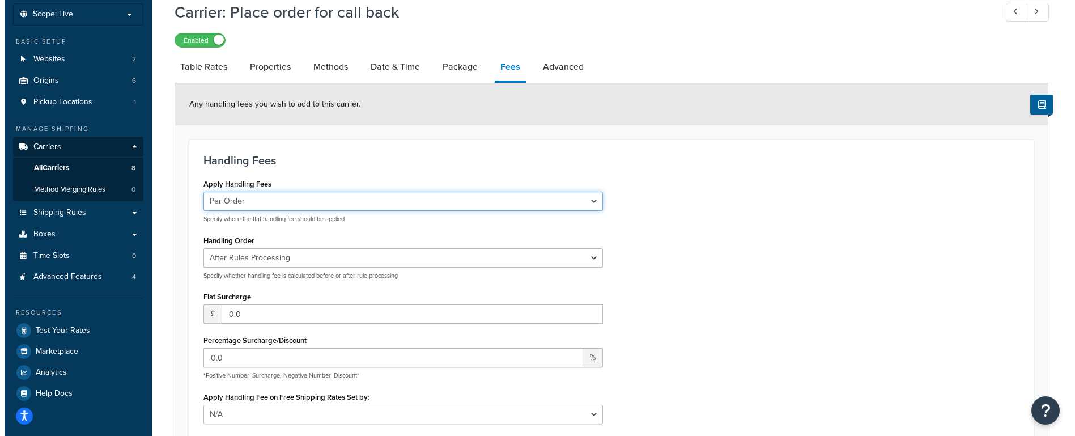
scroll to position [0, 0]
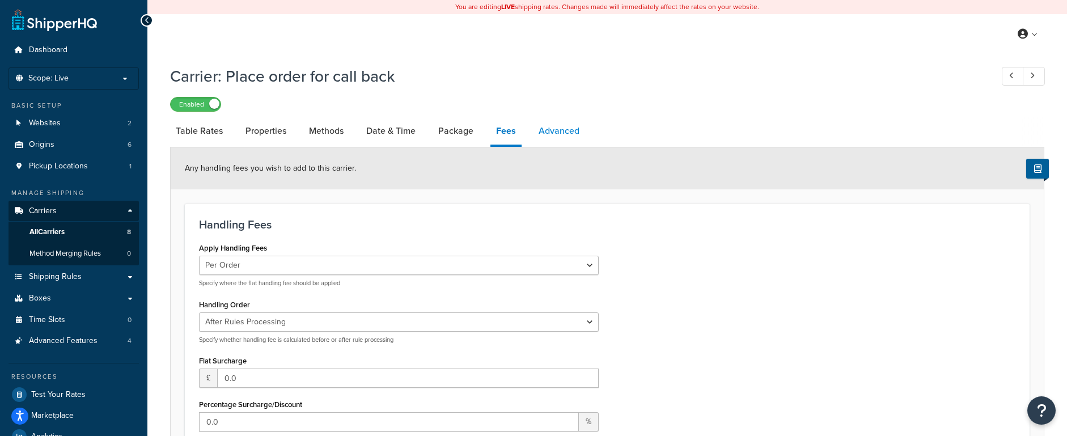
click at [551, 132] on link "Advanced" at bounding box center [559, 130] width 52 height 27
select select "false"
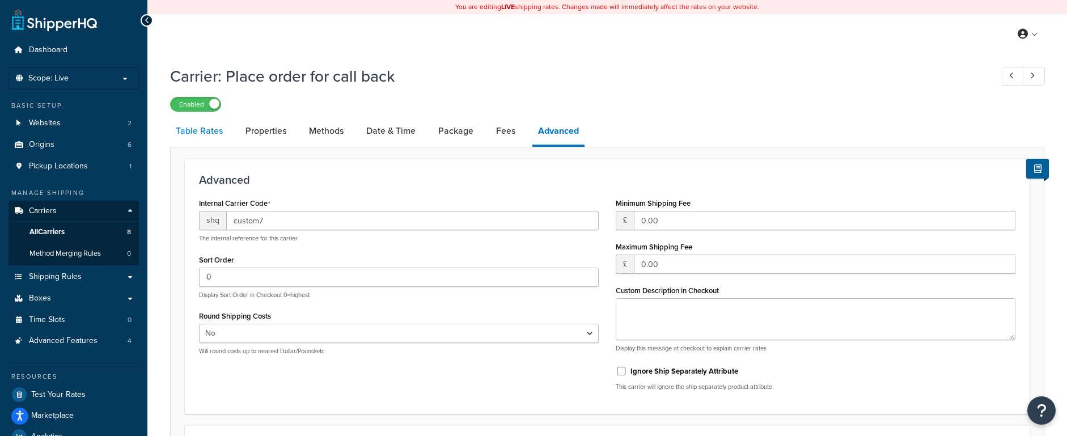
click at [191, 137] on link "Table Rates" at bounding box center [199, 130] width 58 height 27
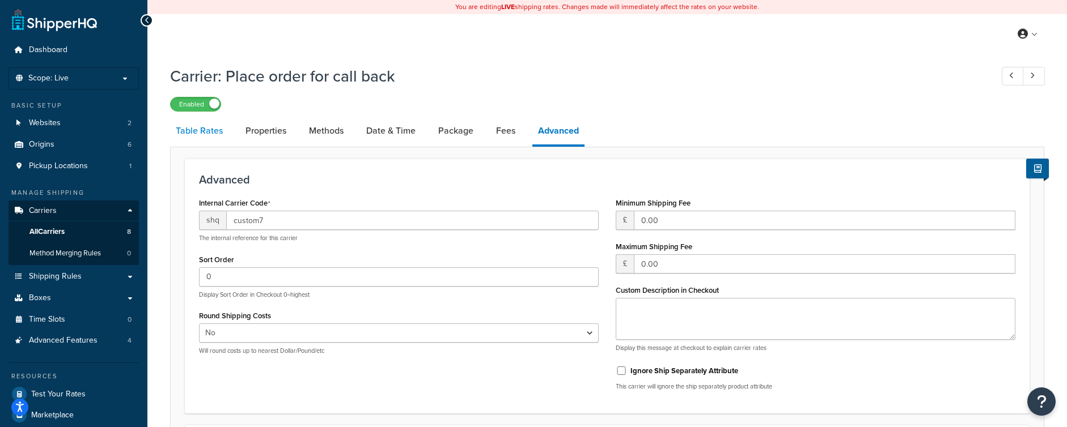
select select "25"
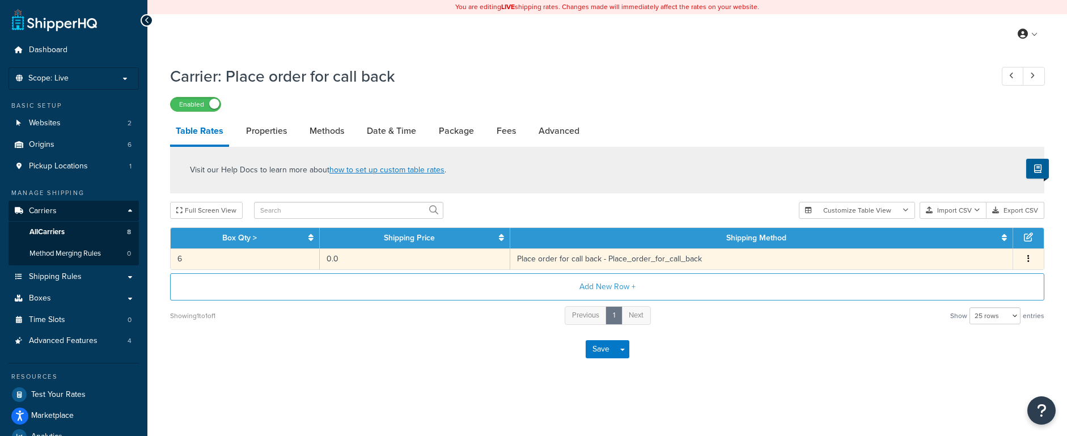
click at [571, 264] on td "Place order for call back - Place_order_for_call_back" at bounding box center [761, 258] width 503 height 21
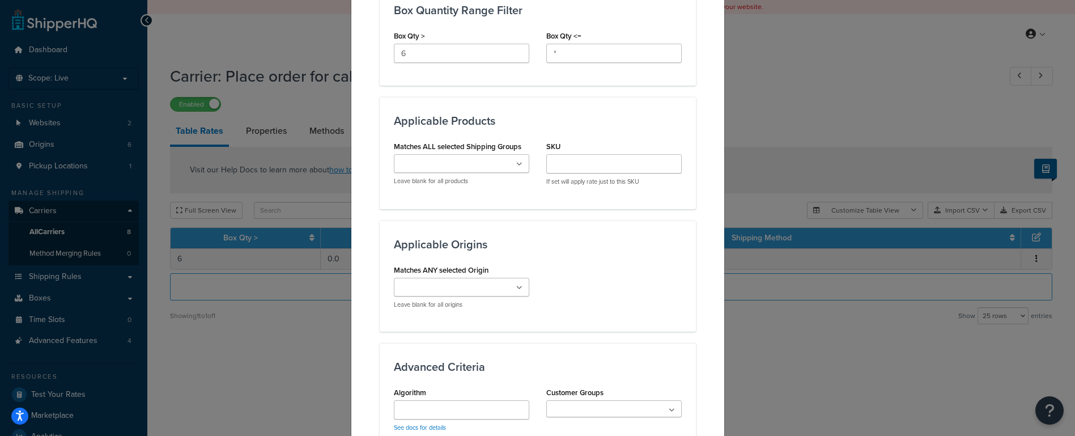
scroll to position [619, 0]
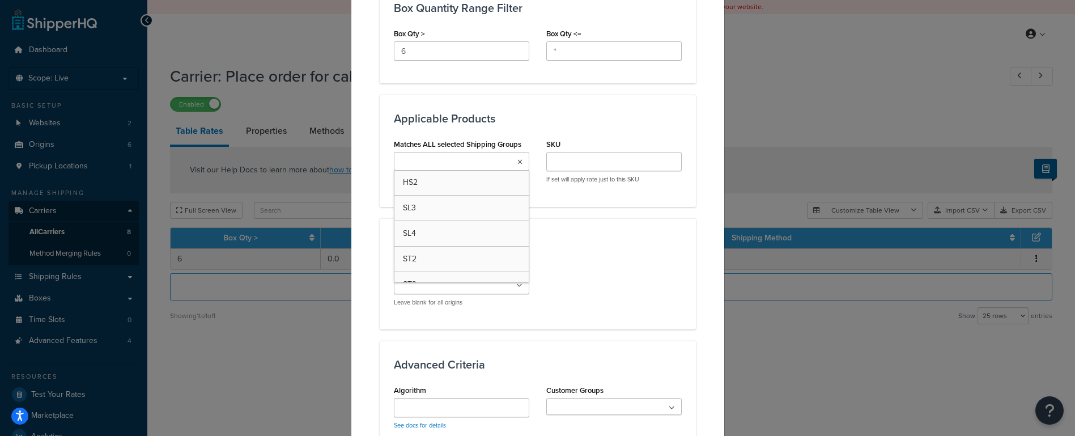
click at [438, 156] on input "Matches ALL selected Shipping Groups" at bounding box center [447, 162] width 100 height 12
click at [568, 219] on div "Applicable Origins Matches ANY selected Origin [PERSON_NAME] & Sons Limited t/a…" at bounding box center [538, 273] width 316 height 111
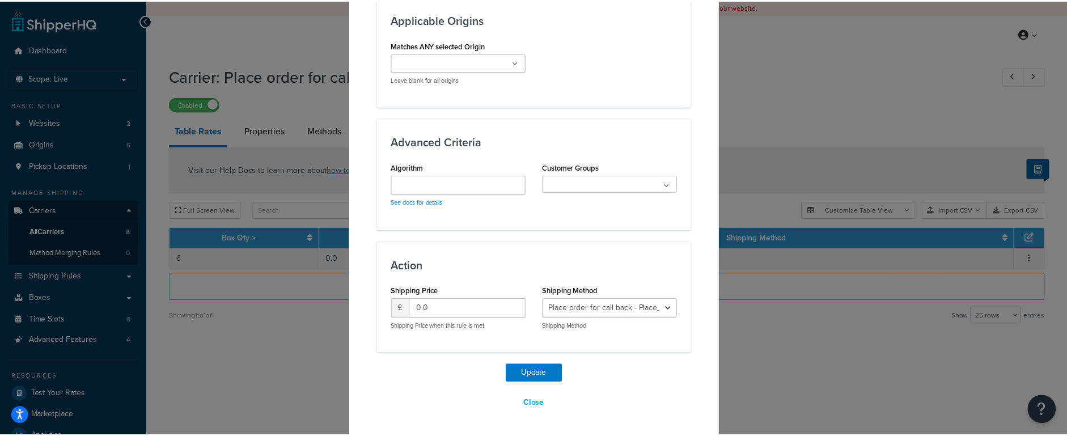
scroll to position [842, 0]
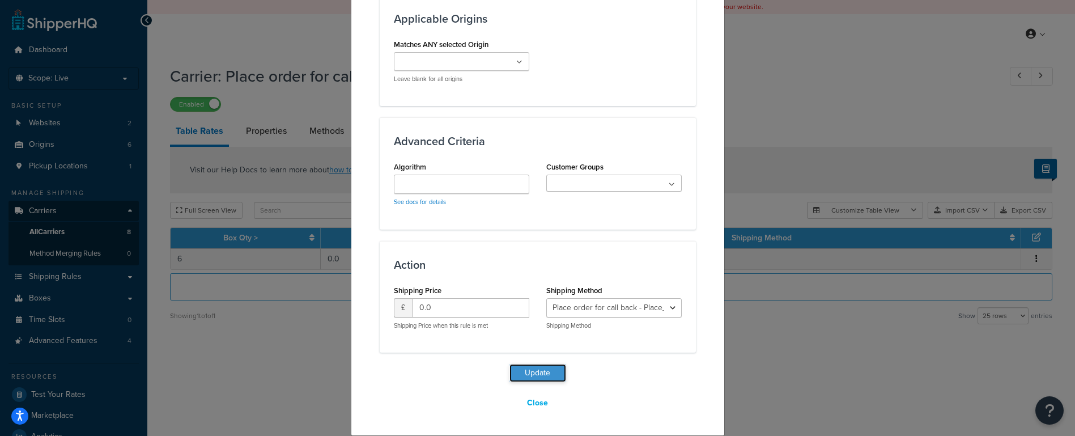
click at [541, 372] on button "Update" at bounding box center [538, 373] width 57 height 18
